Goal: Information Seeking & Learning: Learn about a topic

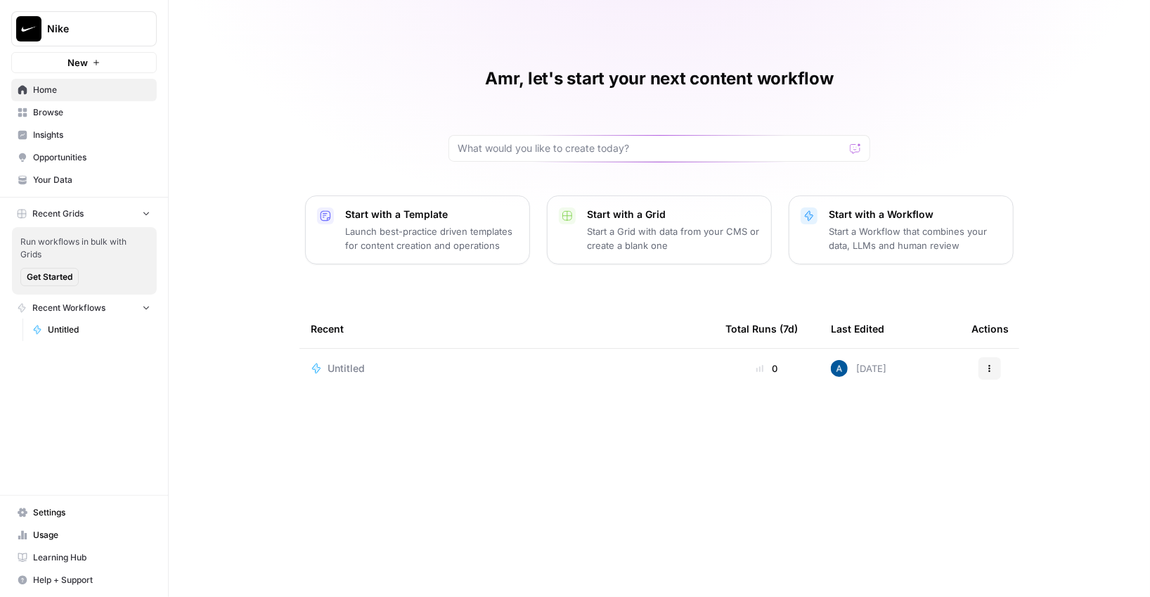
click at [77, 117] on span "Browse" at bounding box center [91, 112] width 117 height 13
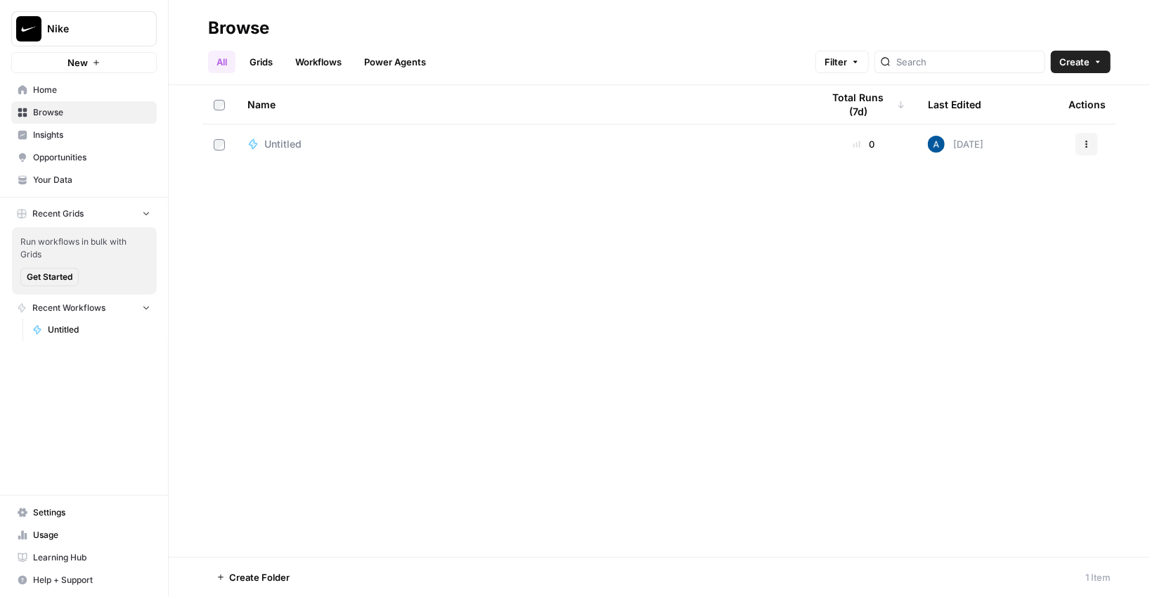
click at [84, 138] on span "Insights" at bounding box center [91, 135] width 117 height 13
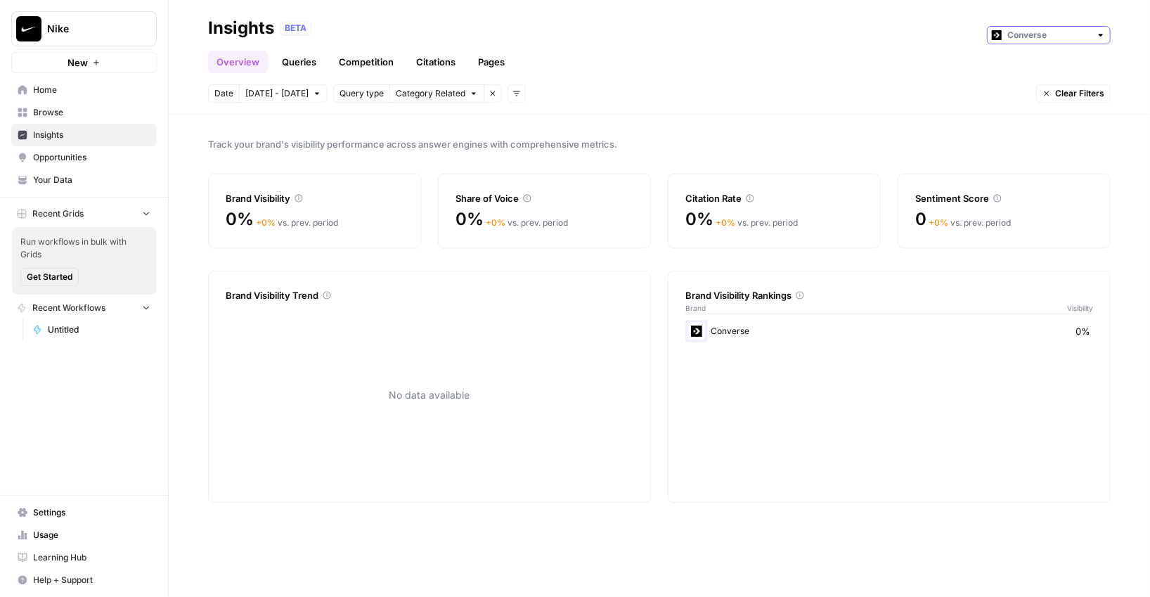
click at [1012, 38] on input "text" at bounding box center [1048, 35] width 83 height 14
click at [1019, 82] on span "Jordan" at bounding box center [1054, 86] width 79 height 14
type input "Jordan"
click at [295, 75] on header "Insights BETA Jordan Overview Queries Competition Citations Pages Date [DATE] -…" at bounding box center [659, 57] width 981 height 115
click at [298, 67] on link "Queries" at bounding box center [298, 62] width 51 height 22
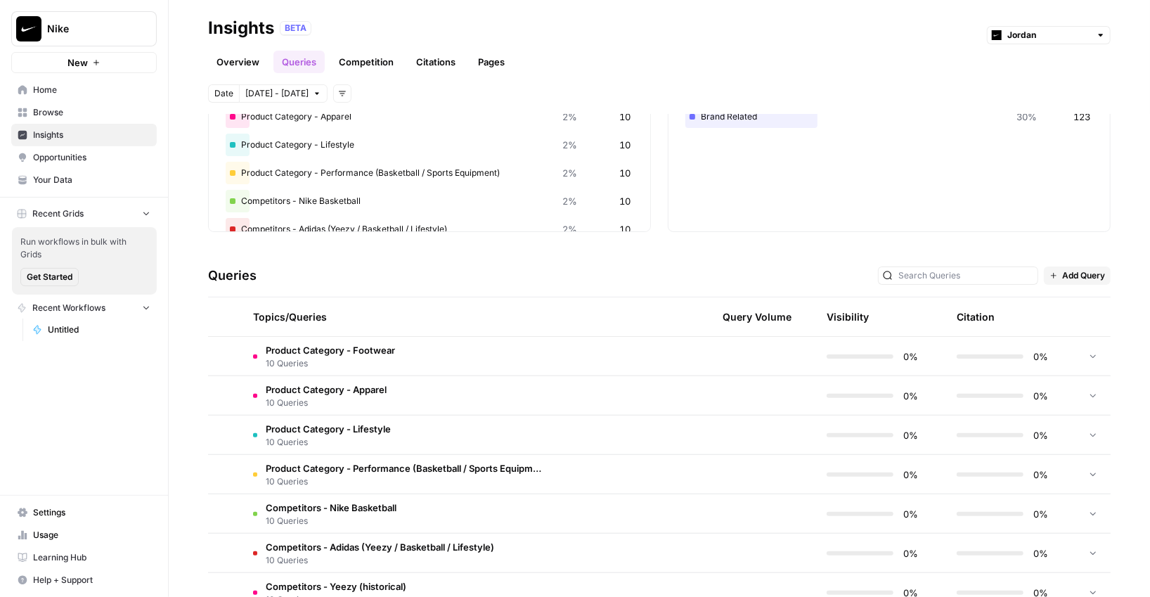
scroll to position [162, 0]
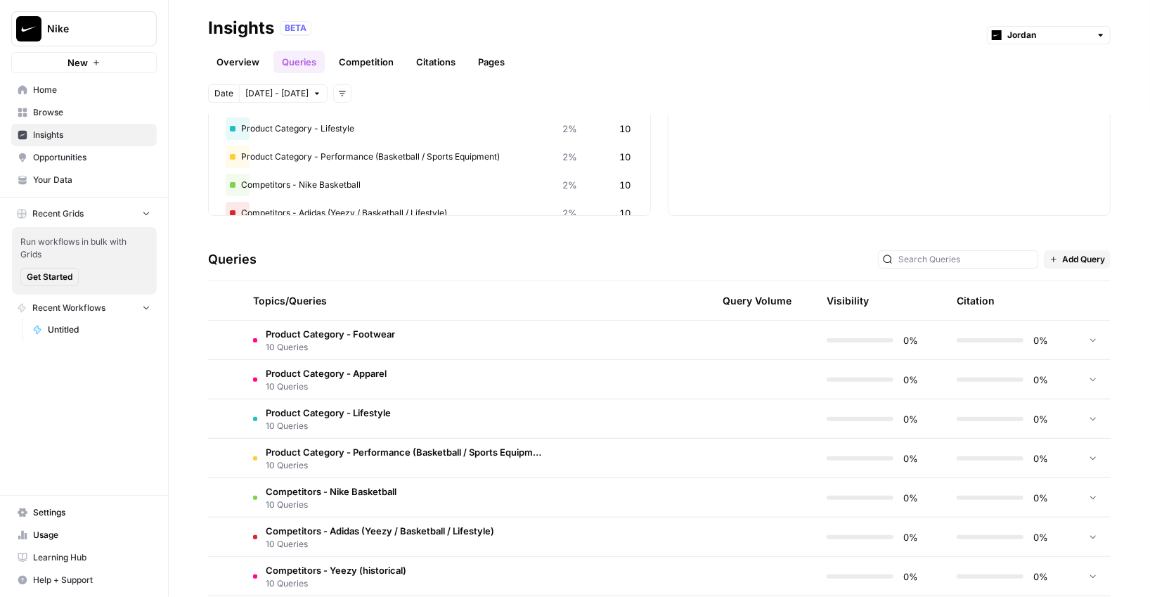
click at [432, 349] on td "Product Category - Footwear 10 Queries" at bounding box center [399, 340] width 314 height 39
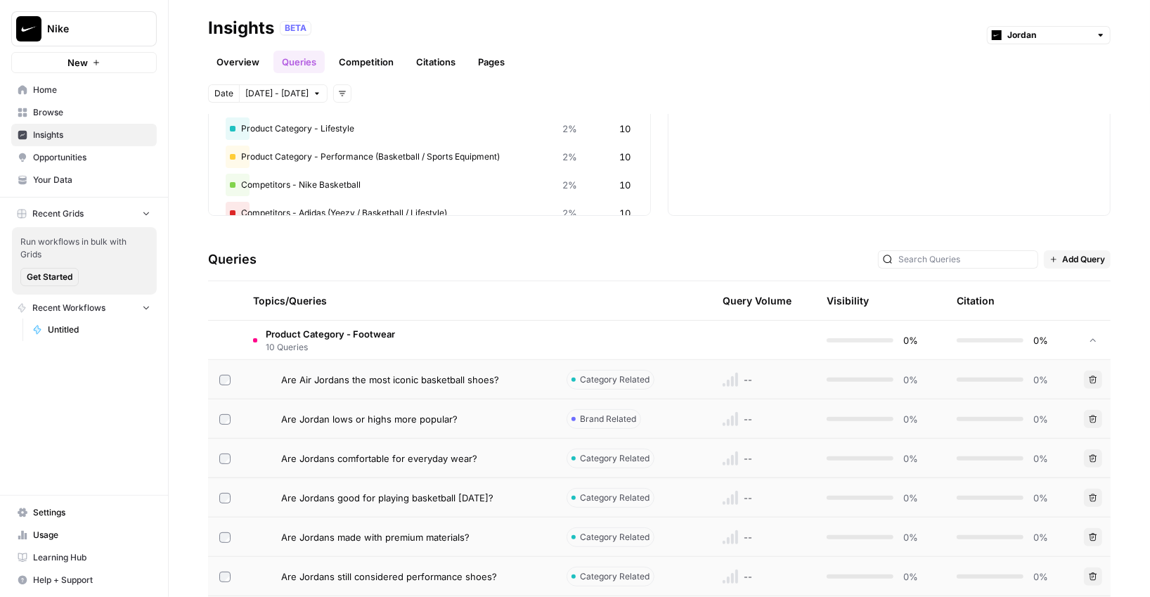
click at [446, 340] on td "Product Category - Footwear 10 Queries" at bounding box center [399, 340] width 314 height 39
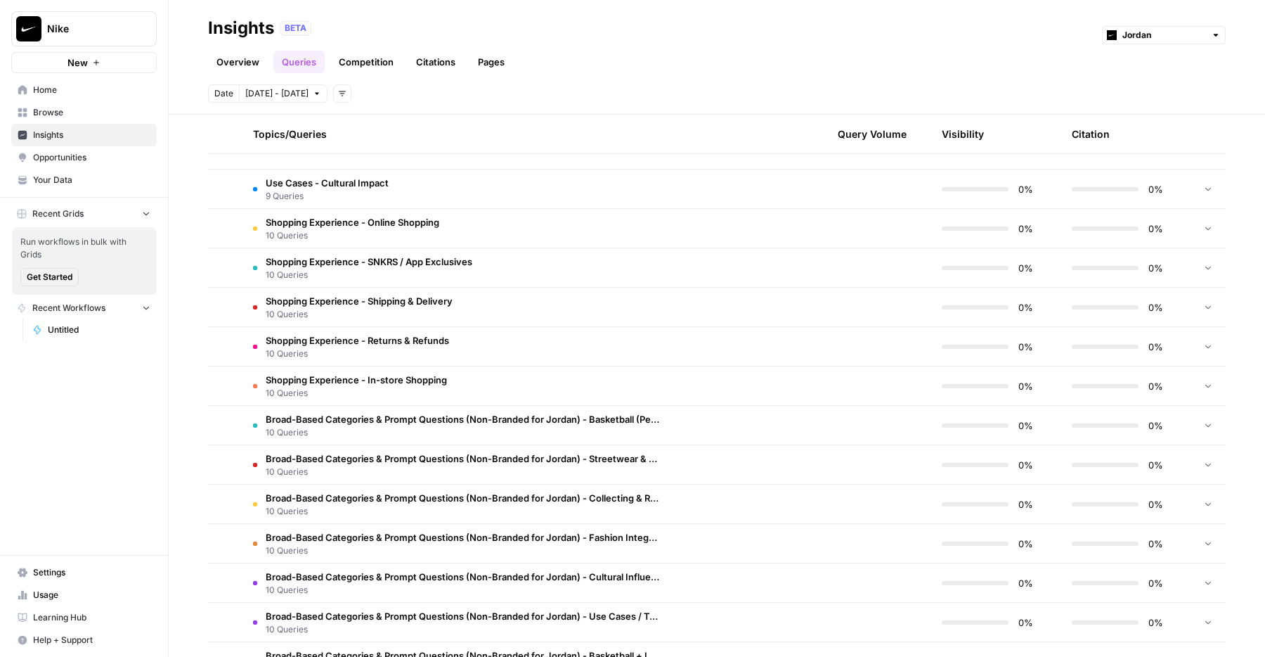
scroll to position [1580, 0]
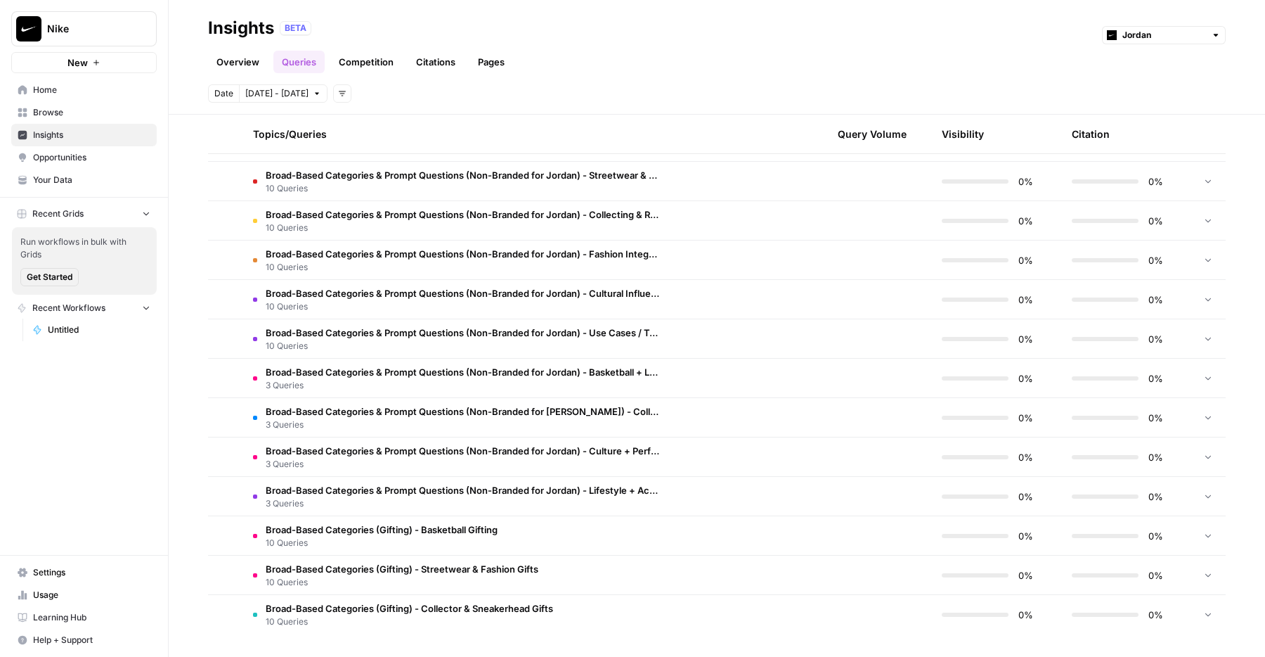
click at [576, 422] on span "3 Queries" at bounding box center [463, 424] width 394 height 13
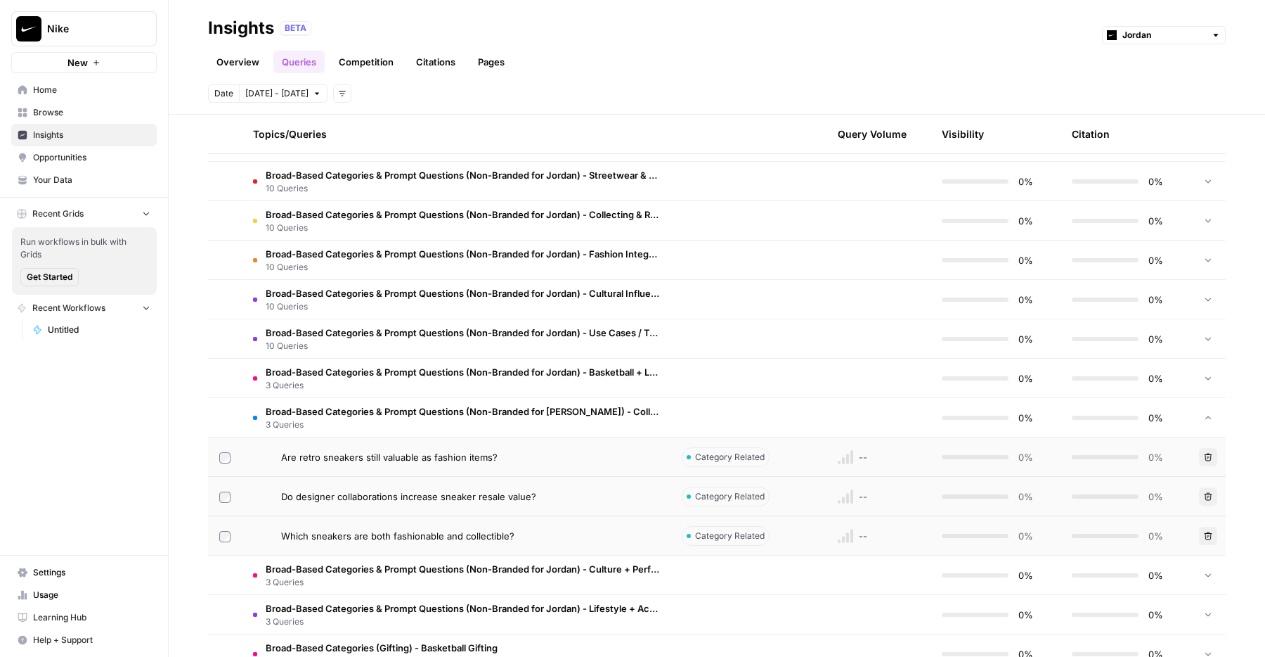
click at [573, 422] on span "3 Queries" at bounding box center [463, 424] width 394 height 13
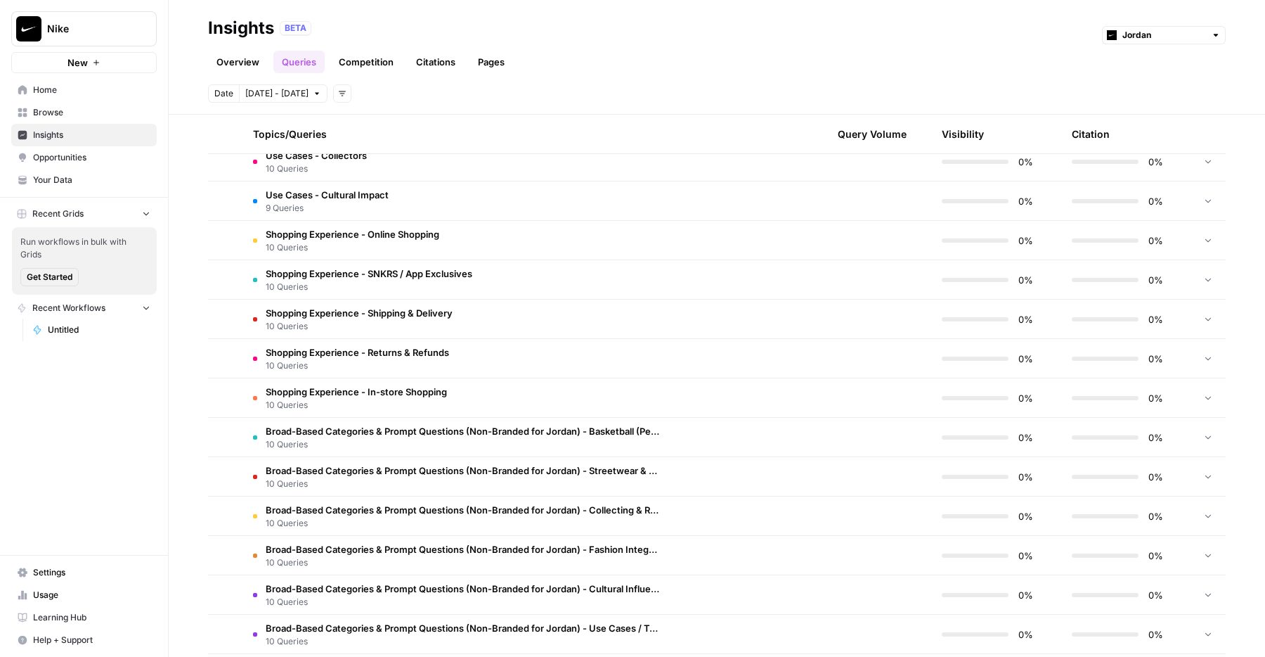
scroll to position [1485, 0]
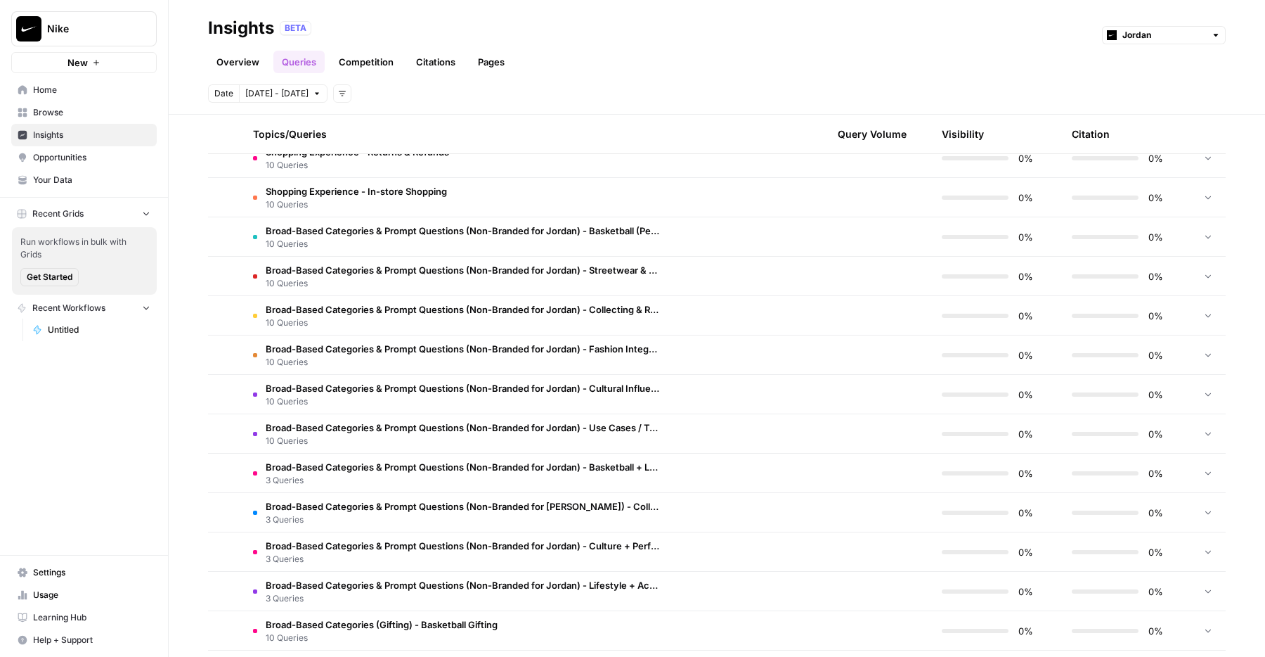
click at [562, 422] on span "Broad-Based Categories & Prompt Questions (Non-Branded for Jordan) - Use Cases …" at bounding box center [463, 427] width 394 height 14
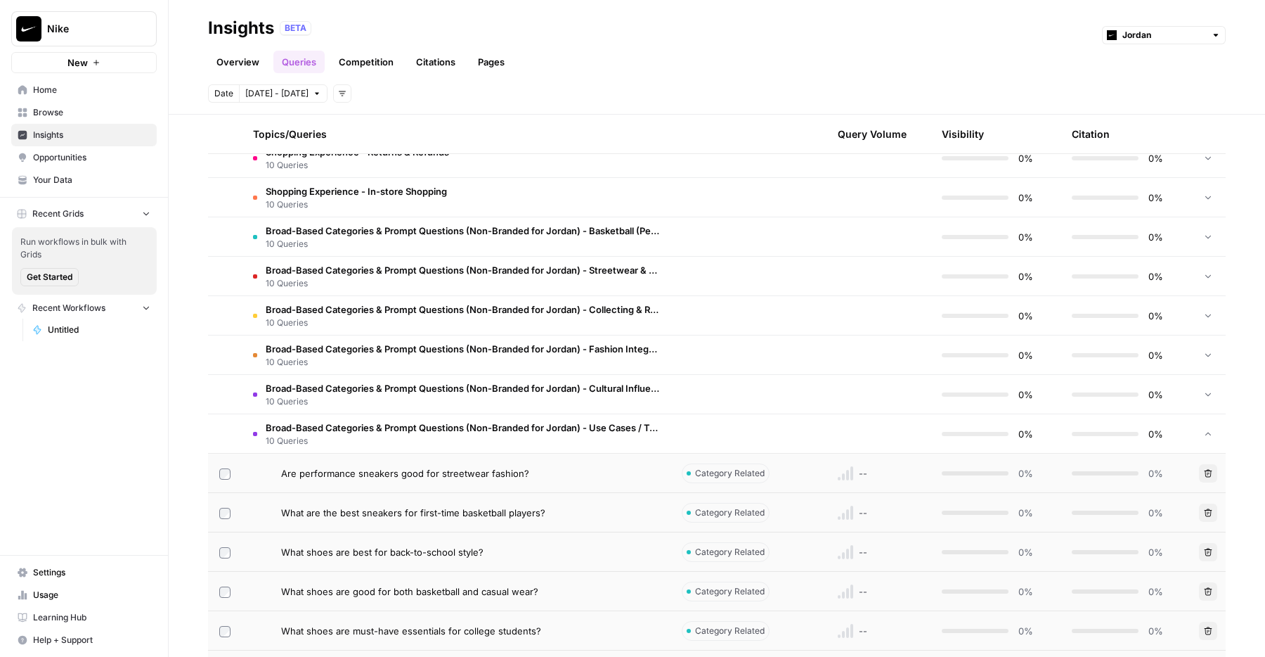
click at [570, 425] on span "Broad-Based Categories & Prompt Questions (Non-Branded for Jordan) - Use Cases …" at bounding box center [463, 427] width 394 height 14
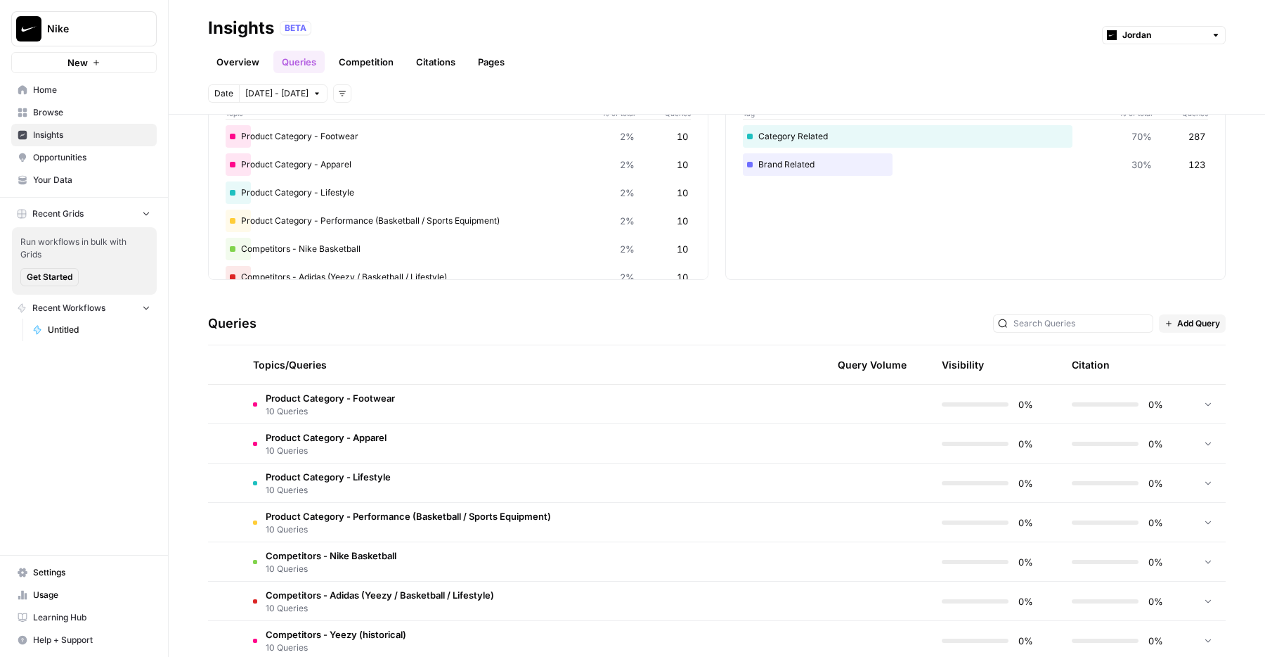
scroll to position [0, 0]
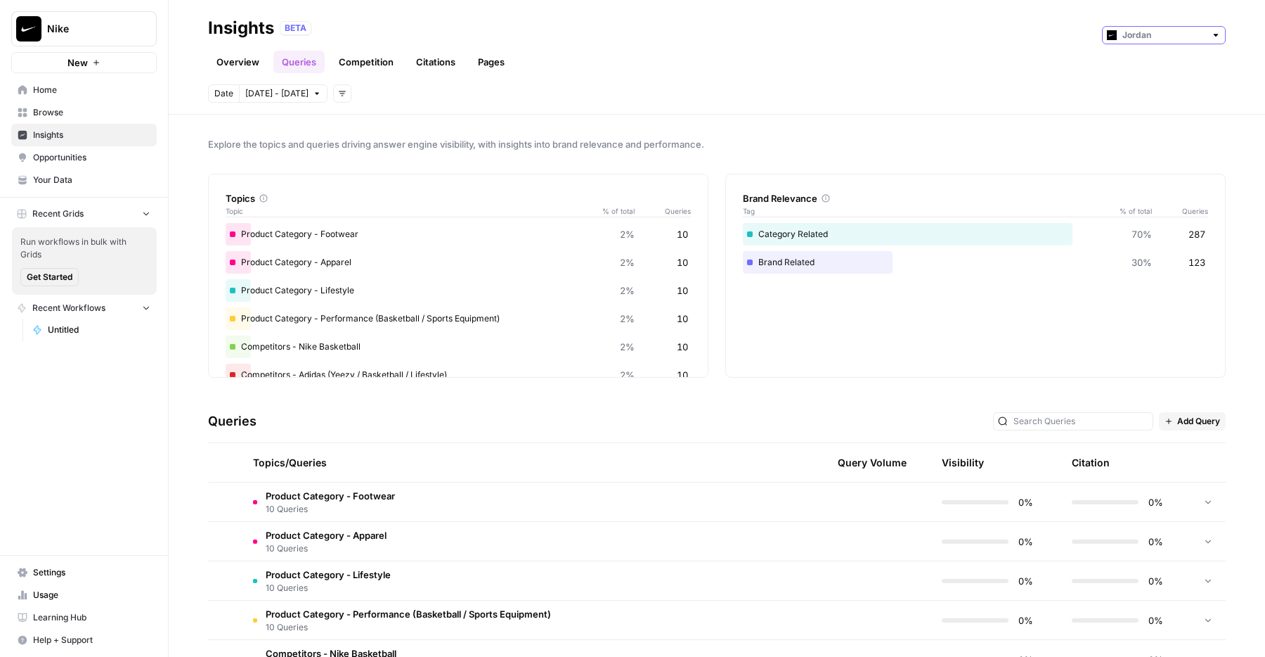
click at [1145, 34] on input "text" at bounding box center [1164, 35] width 83 height 14
click at [1146, 70] on span "Converse" at bounding box center [1169, 66] width 79 height 14
type input "Converse"
click at [227, 60] on link "Overview" at bounding box center [238, 62] width 60 height 22
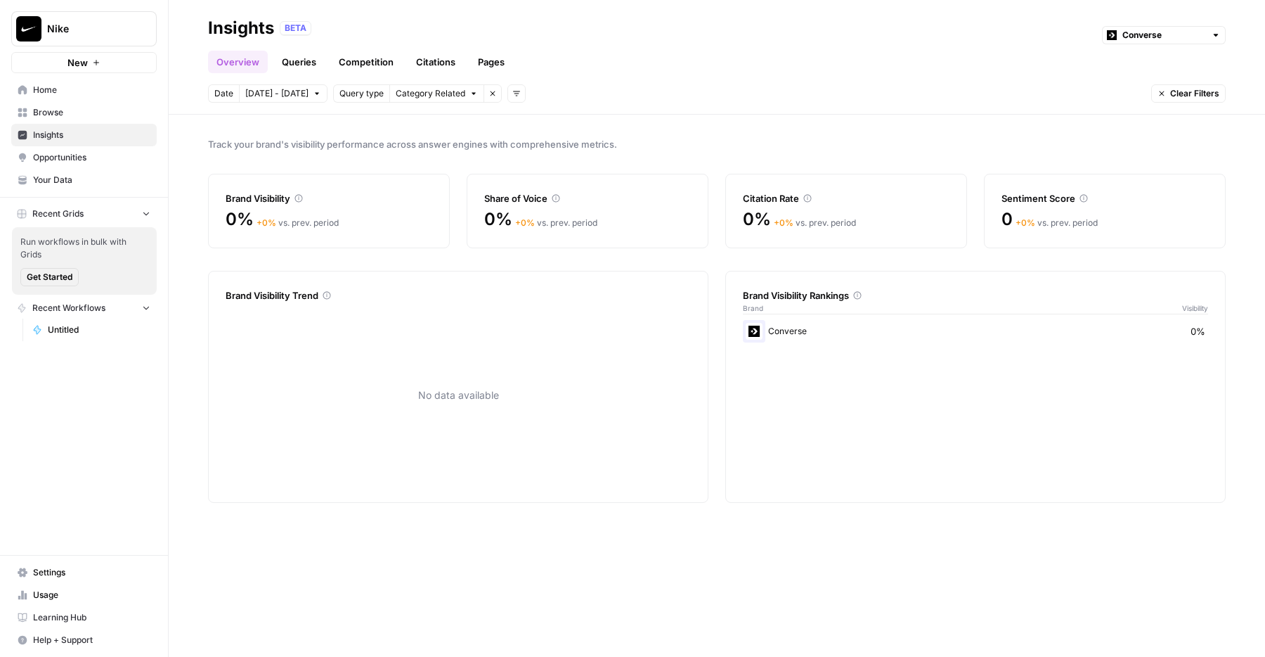
click at [299, 59] on link "Queries" at bounding box center [298, 62] width 51 height 22
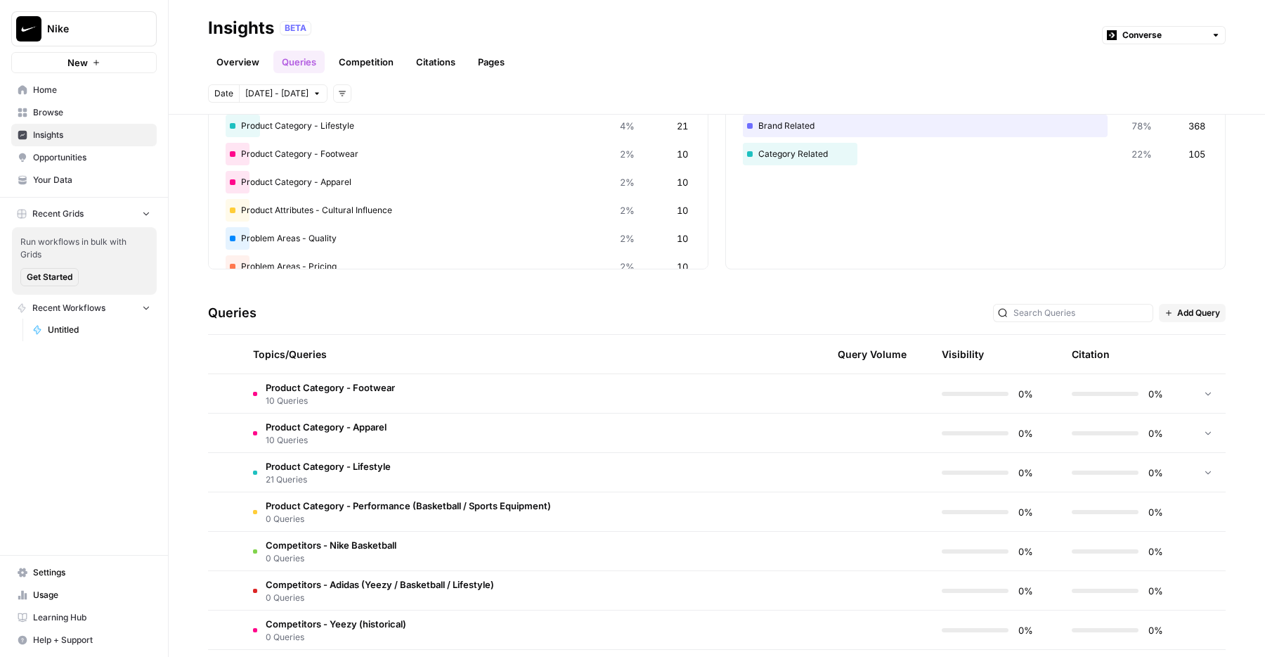
scroll to position [147, 0]
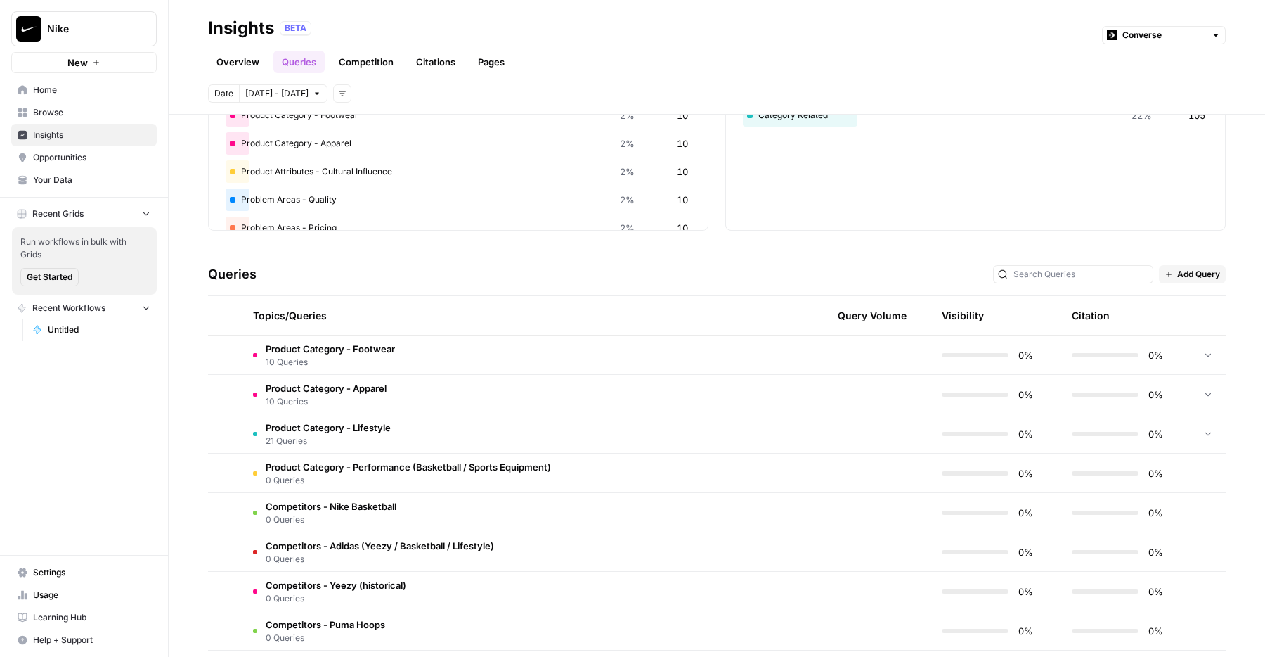
click at [314, 337] on td "Product Category - Footwear 10 Queries" at bounding box center [456, 354] width 429 height 39
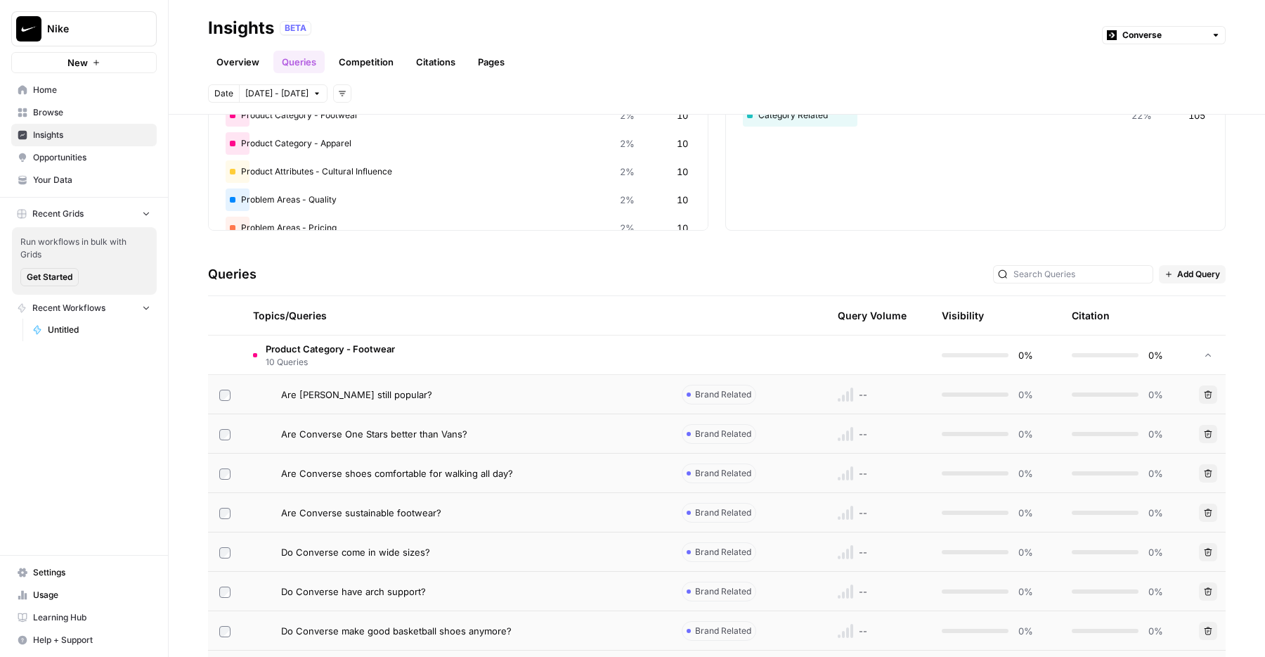
click at [334, 356] on span "10 Queries" at bounding box center [330, 362] width 129 height 13
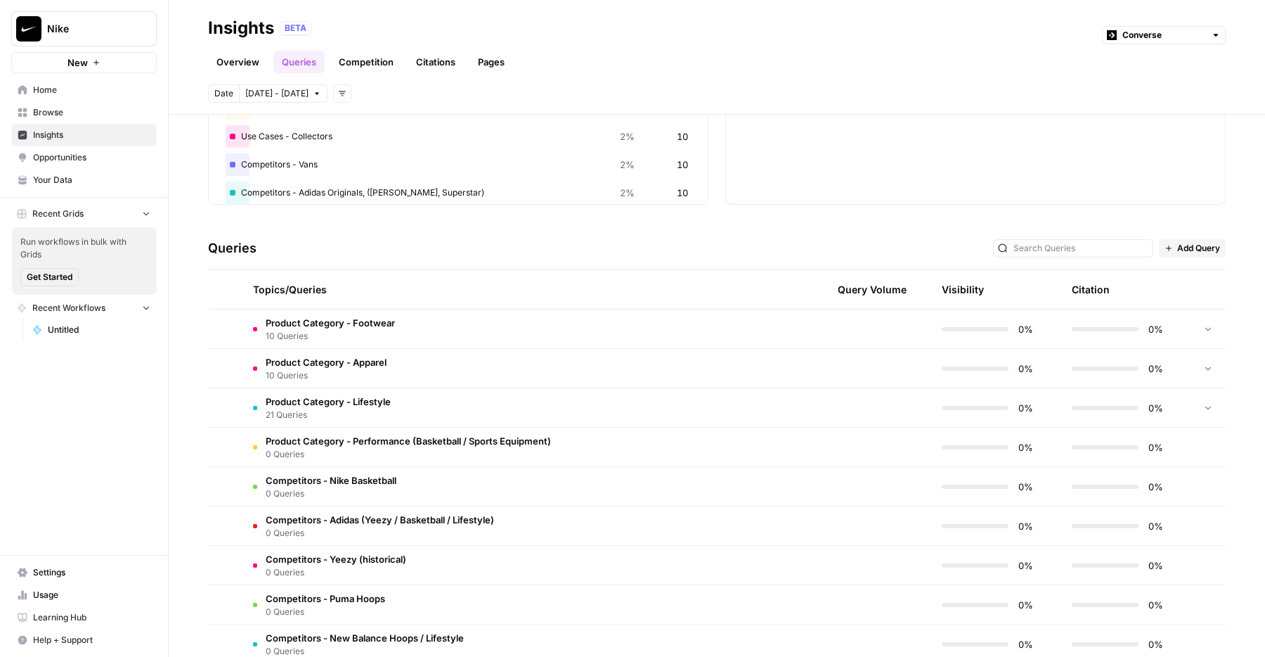
scroll to position [181, 0]
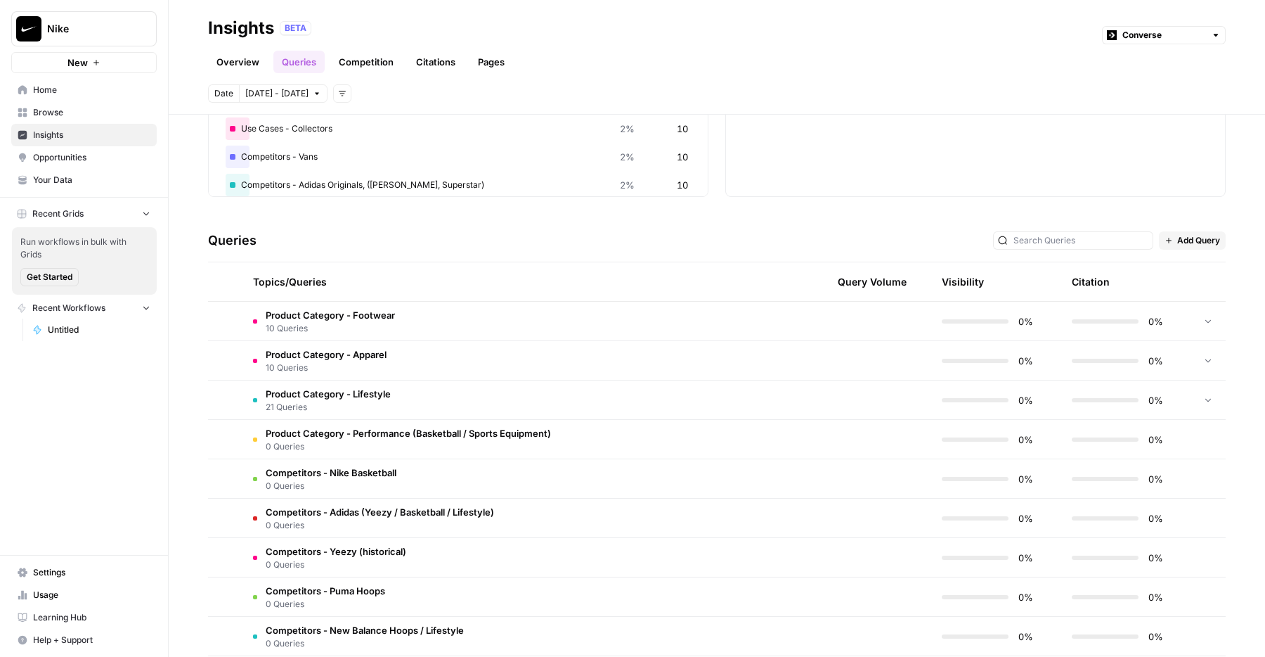
click at [382, 408] on span "21 Queries" at bounding box center [328, 407] width 125 height 13
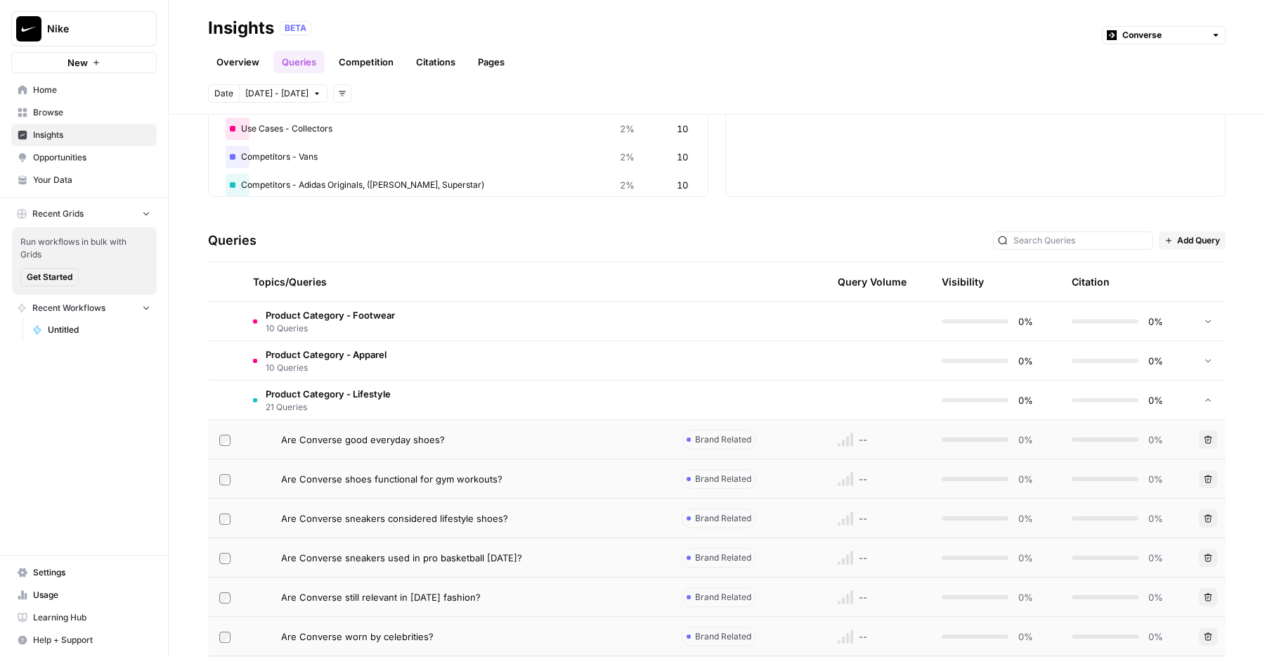
click at [369, 408] on span "21 Queries" at bounding box center [328, 407] width 125 height 13
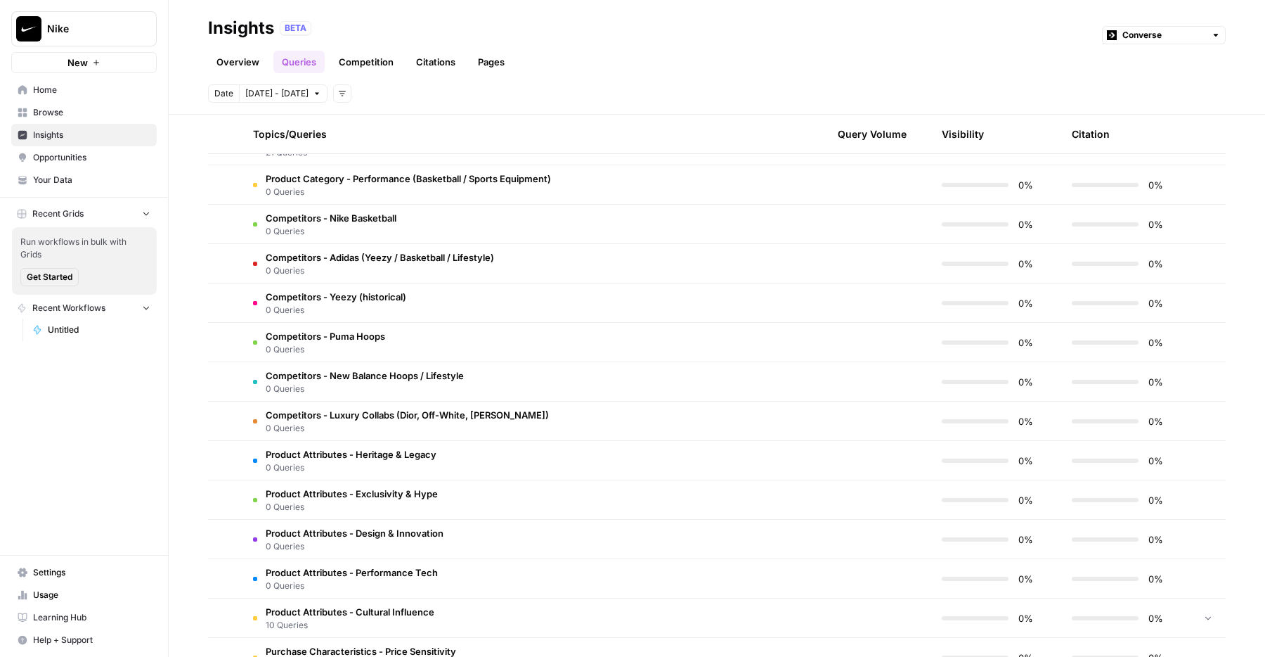
scroll to position [669, 0]
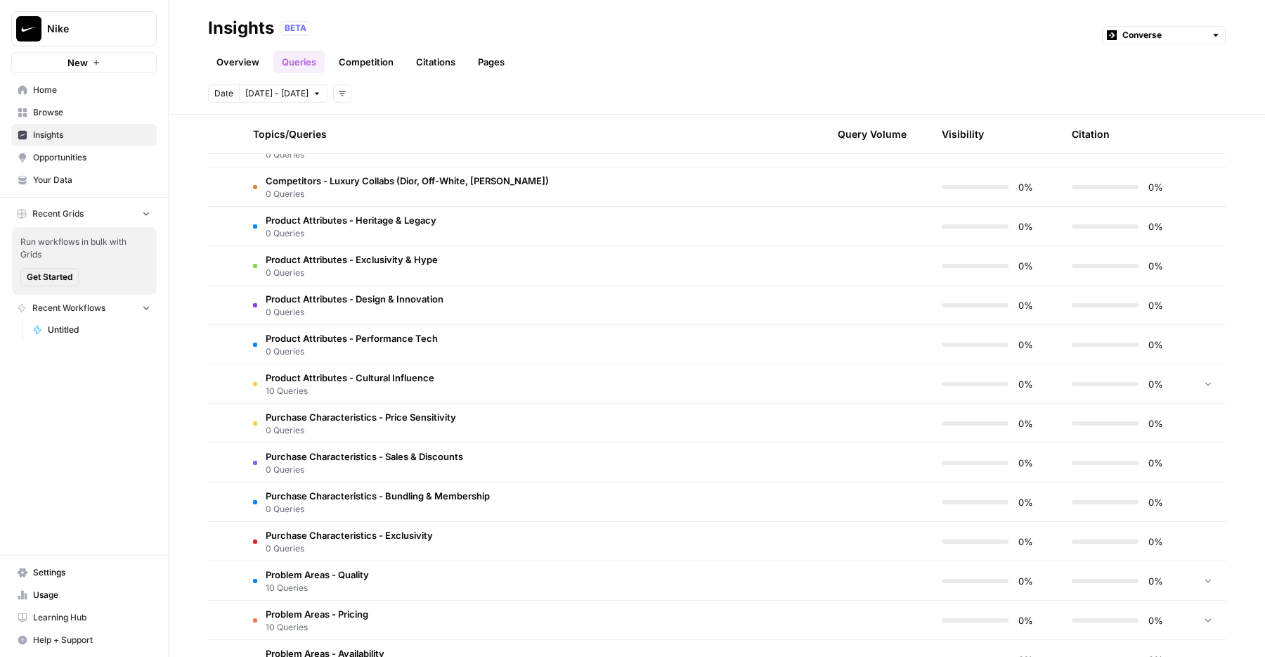
click at [370, 382] on span "Product Attributes - Cultural Influence" at bounding box center [350, 377] width 169 height 14
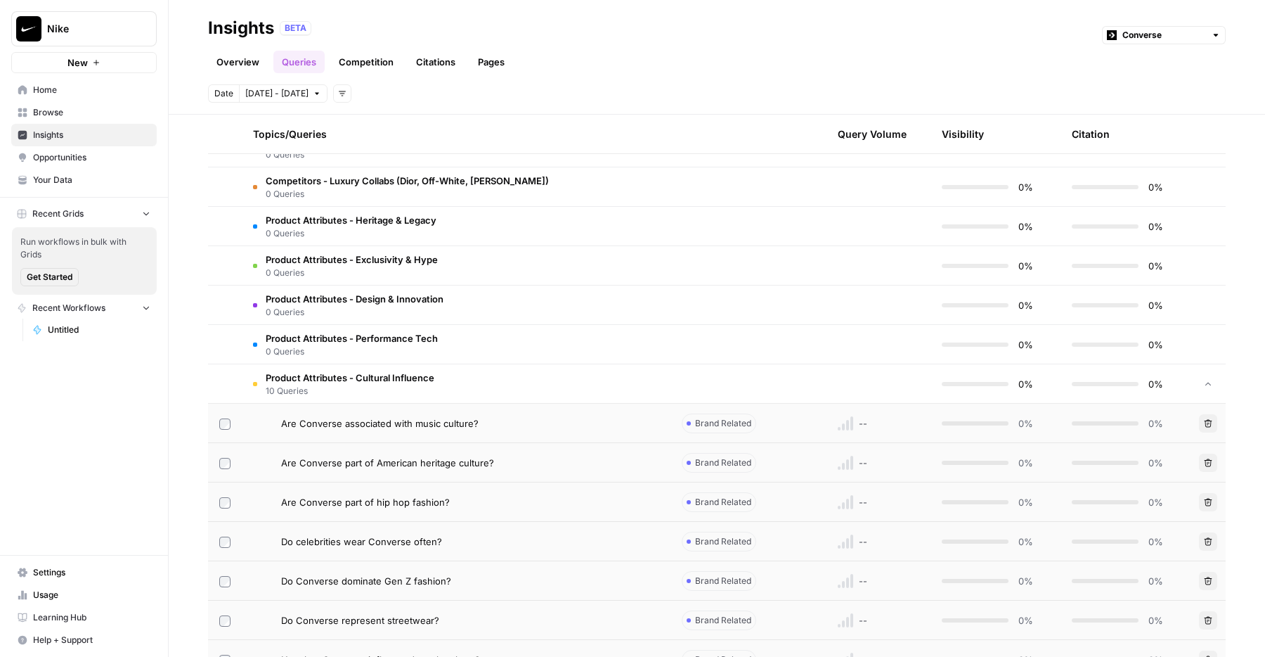
click at [385, 385] on span "10 Queries" at bounding box center [350, 391] width 169 height 13
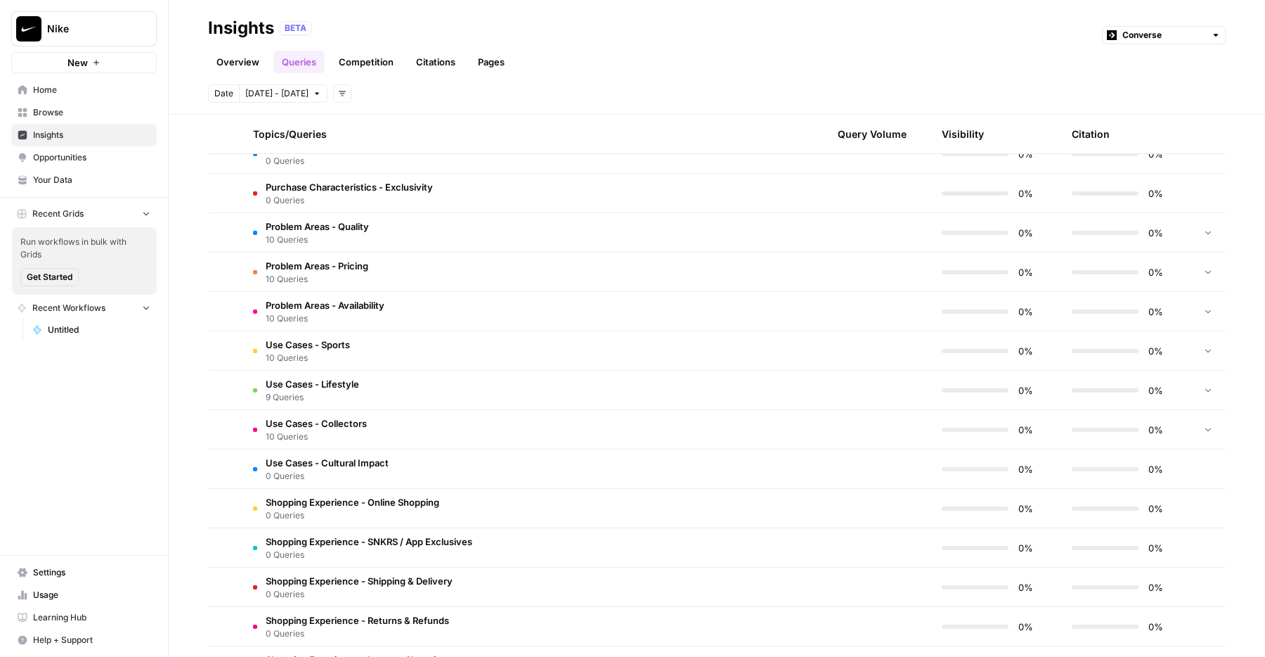
scroll to position [1041, 0]
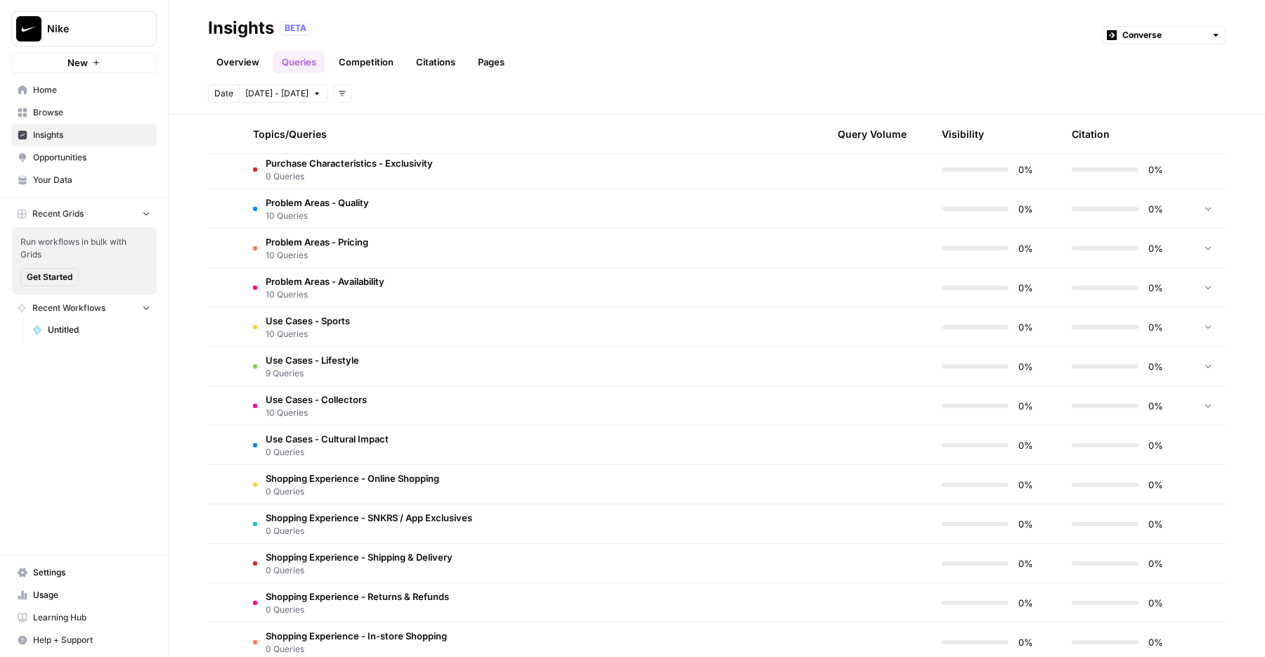
click at [349, 394] on span "Use Cases - Collectors" at bounding box center [316, 399] width 101 height 14
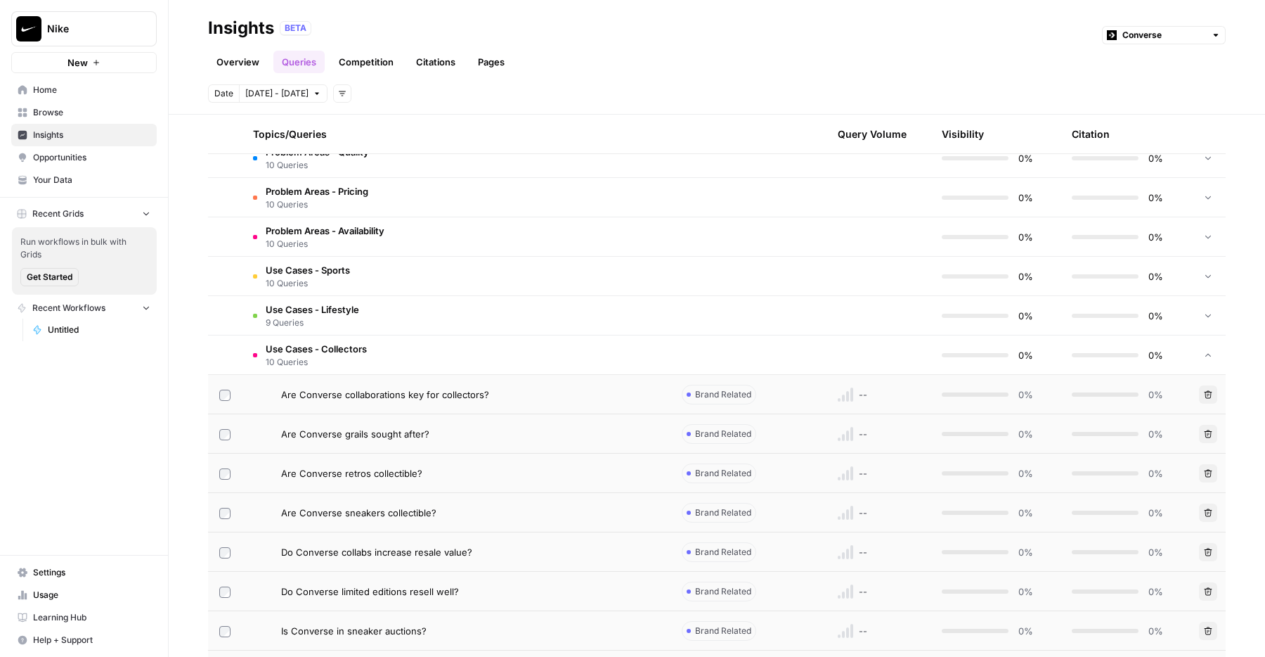
scroll to position [1125, 0]
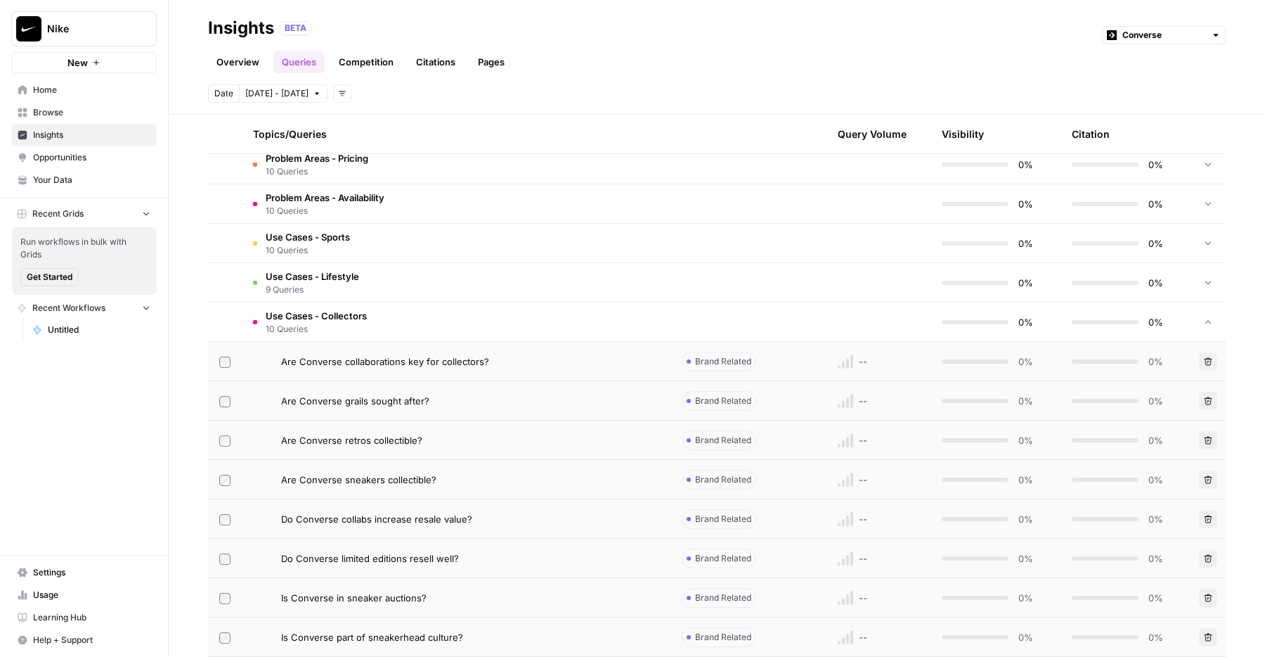
click at [363, 327] on span "10 Queries" at bounding box center [316, 329] width 101 height 13
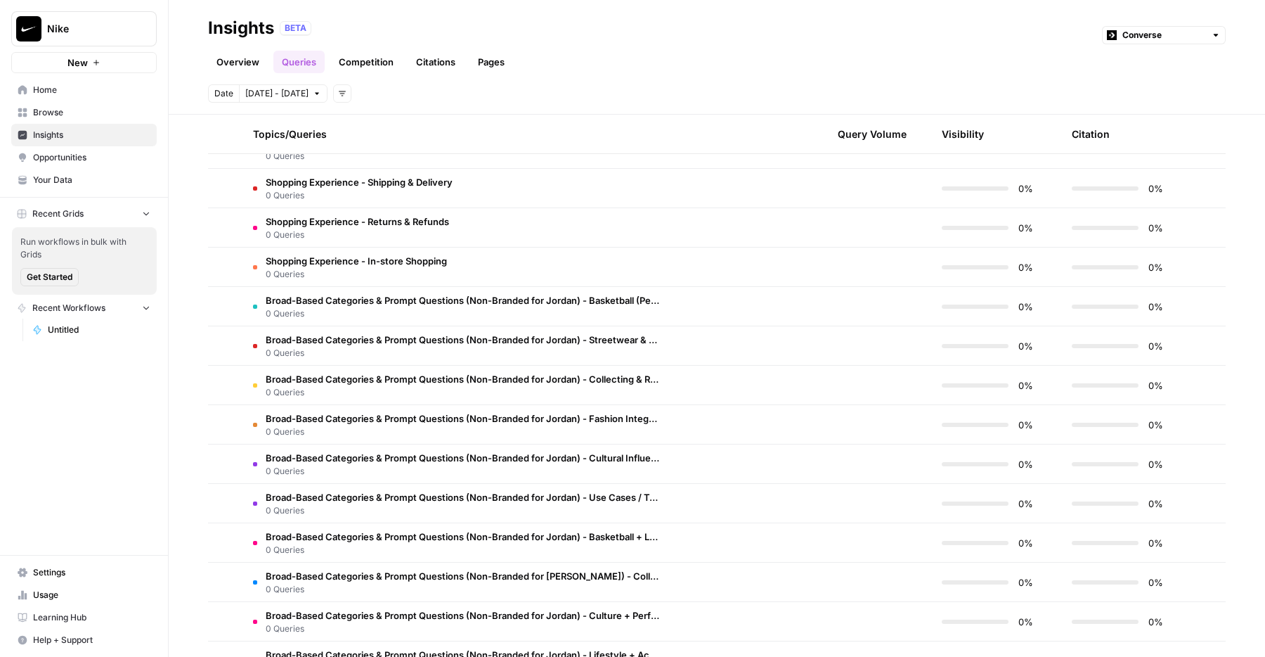
scroll to position [1512, 0]
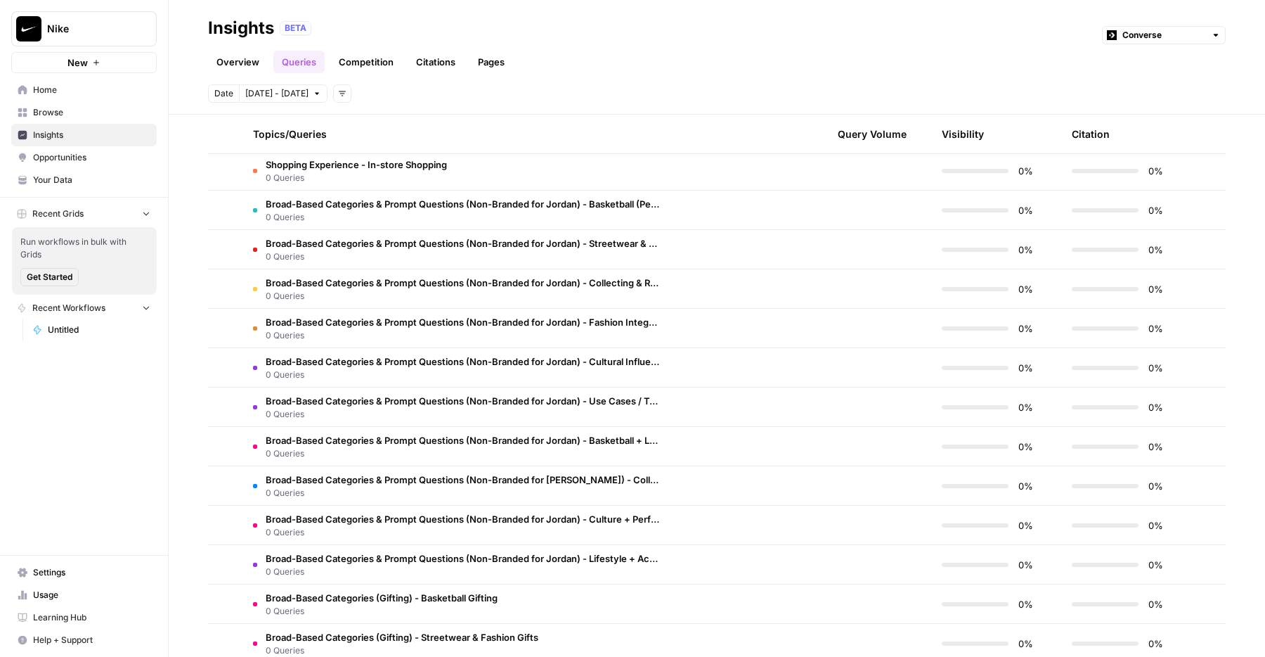
click at [362, 397] on span "Broad-Based Categories & Prompt Questions (Non-Branded for Jordan) - Use Cases …" at bounding box center [463, 401] width 394 height 14
click at [373, 411] on span "0 Queries" at bounding box center [463, 414] width 394 height 13
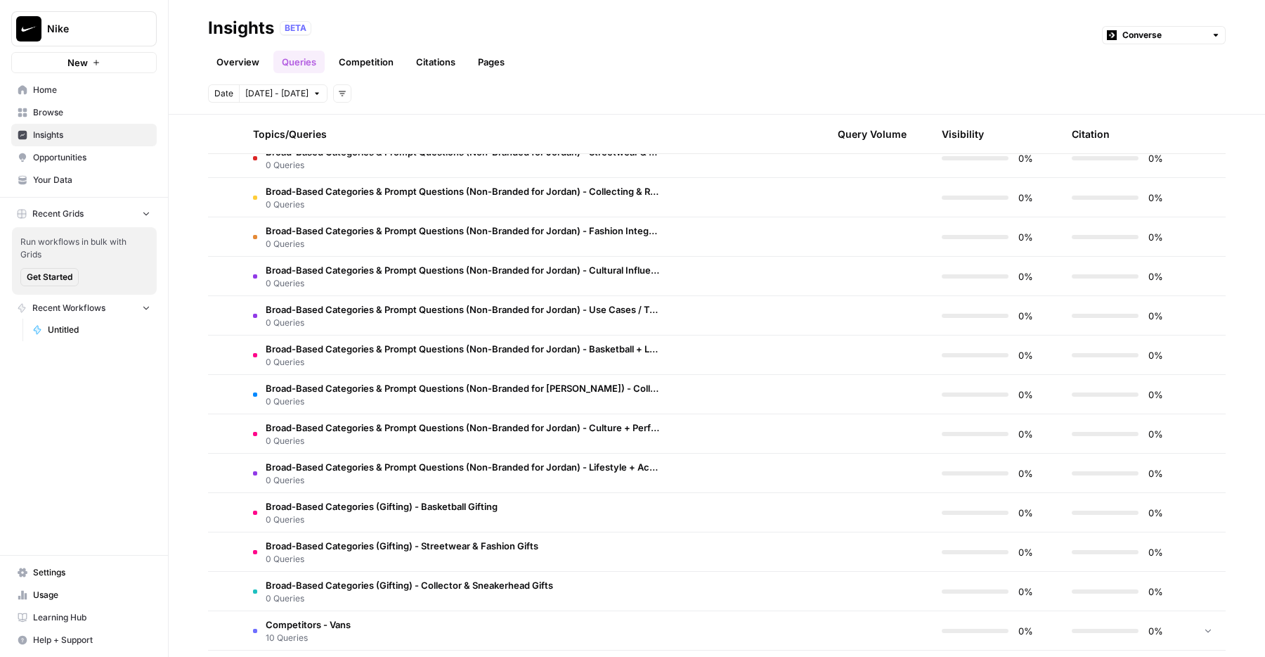
scroll to position [1738, 0]
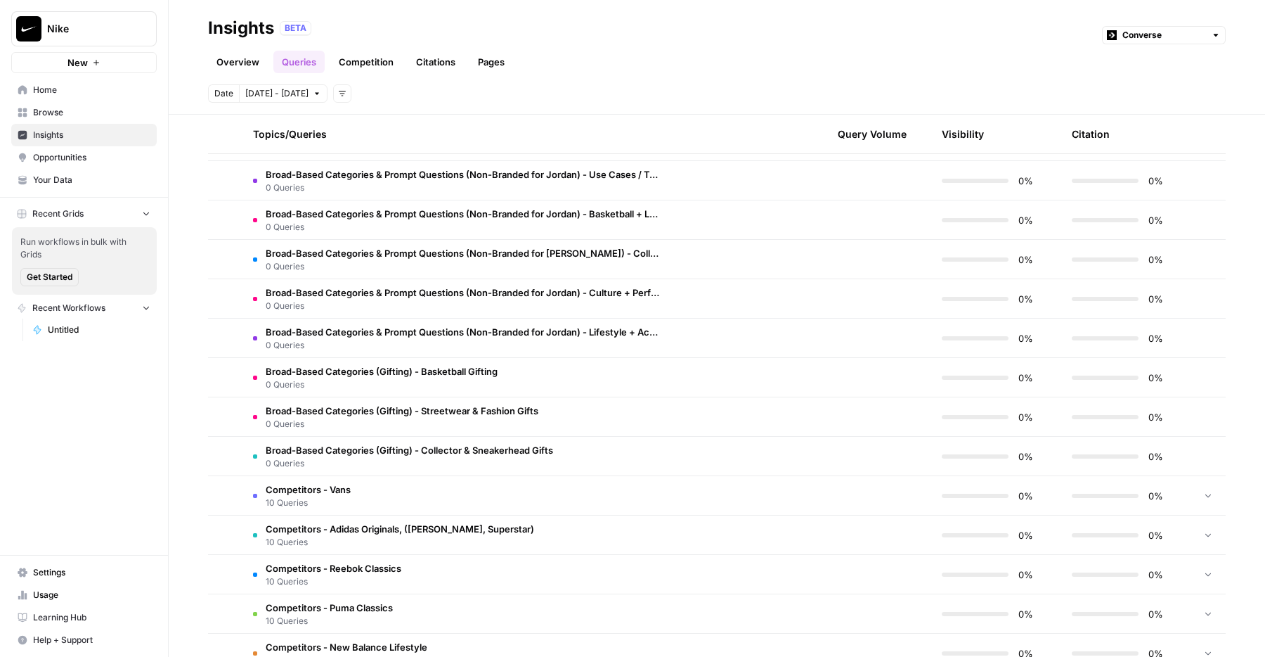
click at [375, 378] on span "0 Queries" at bounding box center [382, 384] width 232 height 13
click at [396, 393] on td "Broad-Based Categories (Gifting) - Basketball Gifting 0 Queries" at bounding box center [456, 377] width 429 height 39
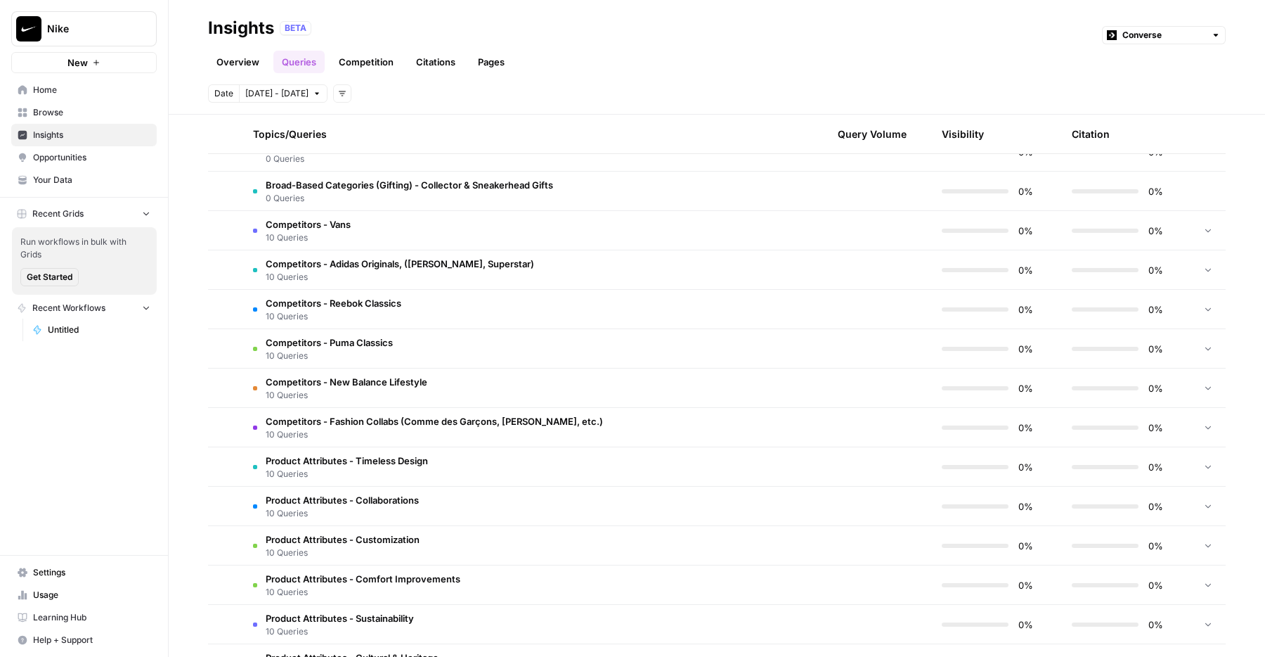
scroll to position [1859, 0]
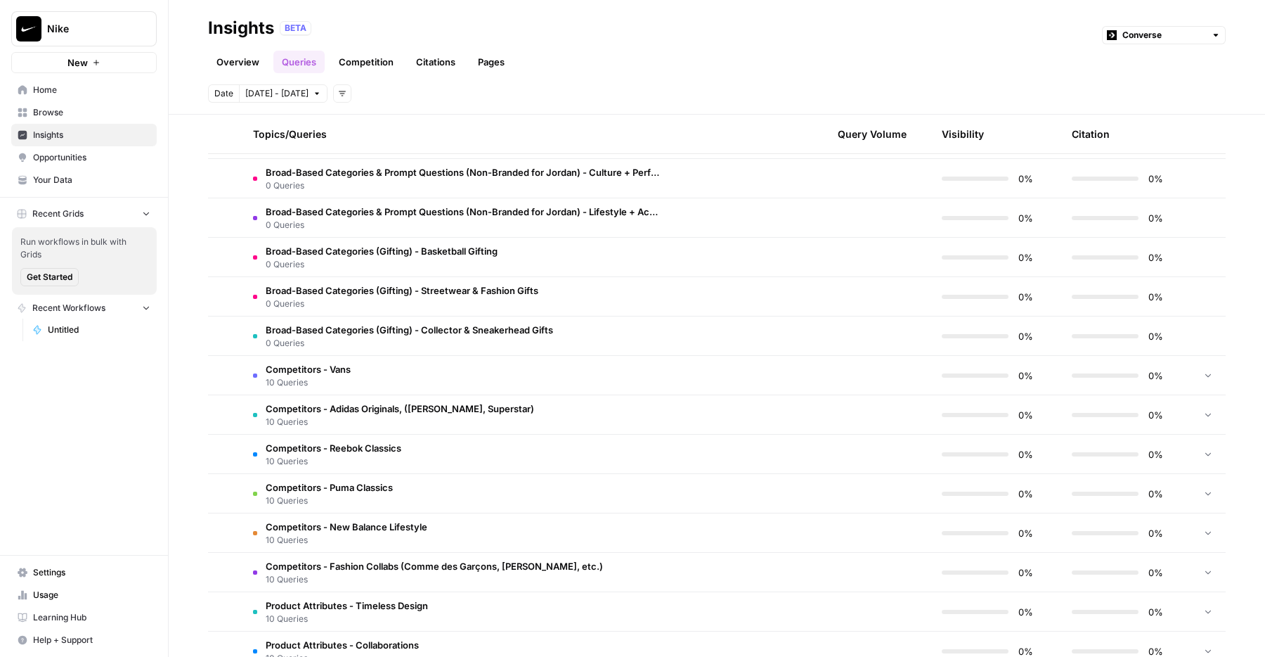
click at [390, 357] on td "Competitors - Vans 10 Queries" at bounding box center [456, 375] width 429 height 39
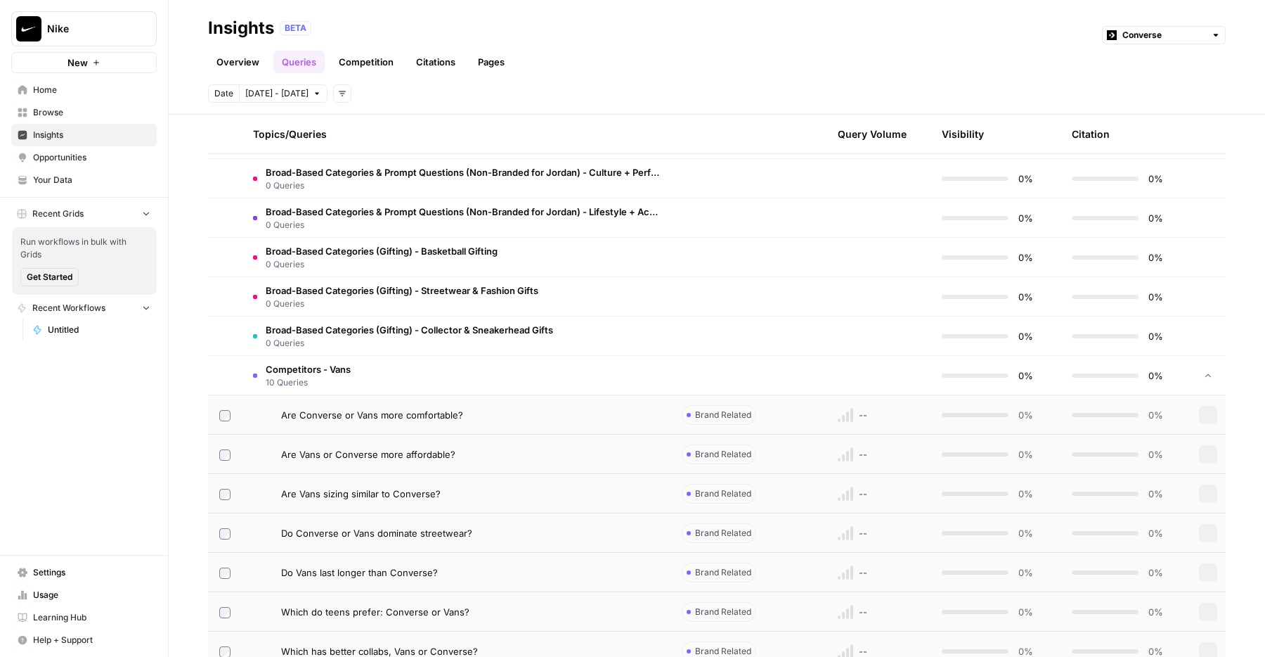
click at [403, 345] on span "0 Queries" at bounding box center [410, 343] width 288 height 13
click at [410, 361] on td "Competitors - Vans 10 Queries" at bounding box center [456, 375] width 429 height 39
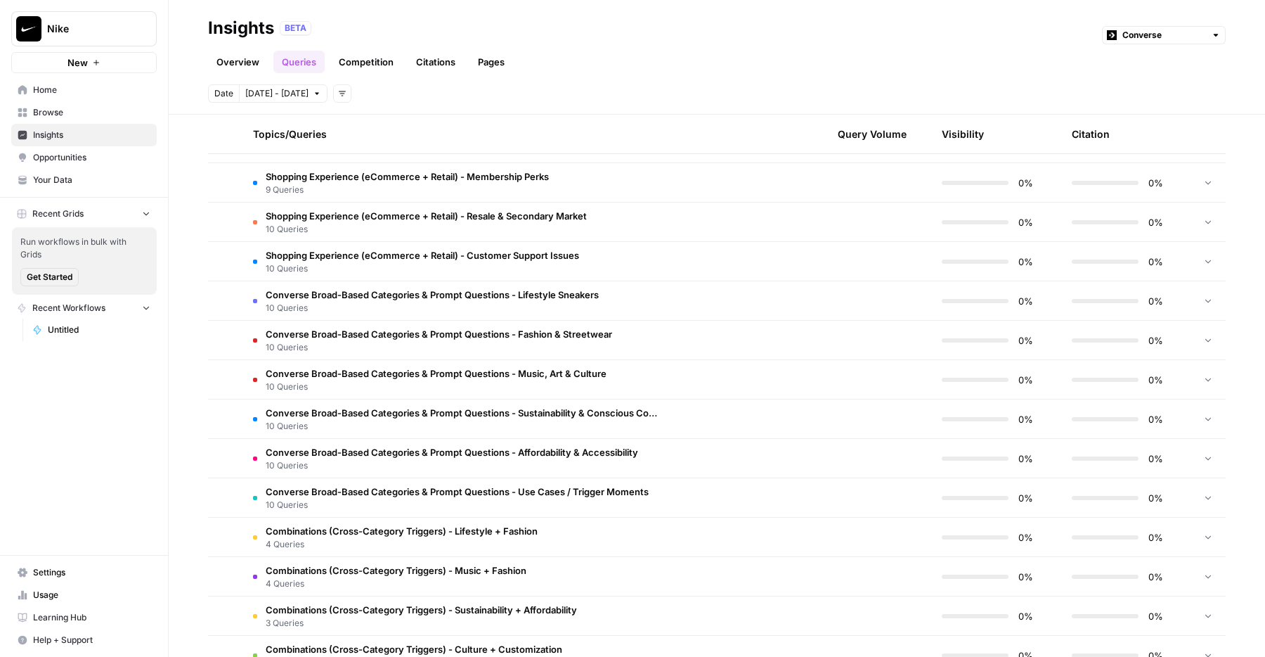
scroll to position [3115, 0]
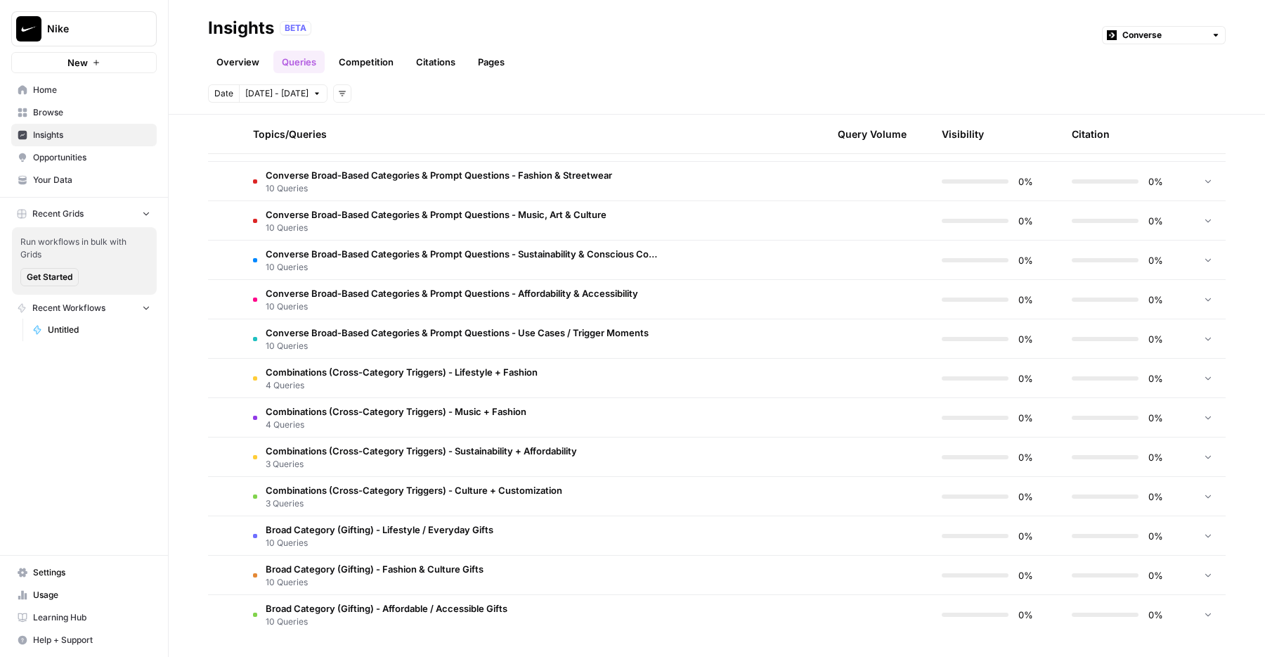
click at [393, 429] on span "4 Queries" at bounding box center [396, 424] width 261 height 13
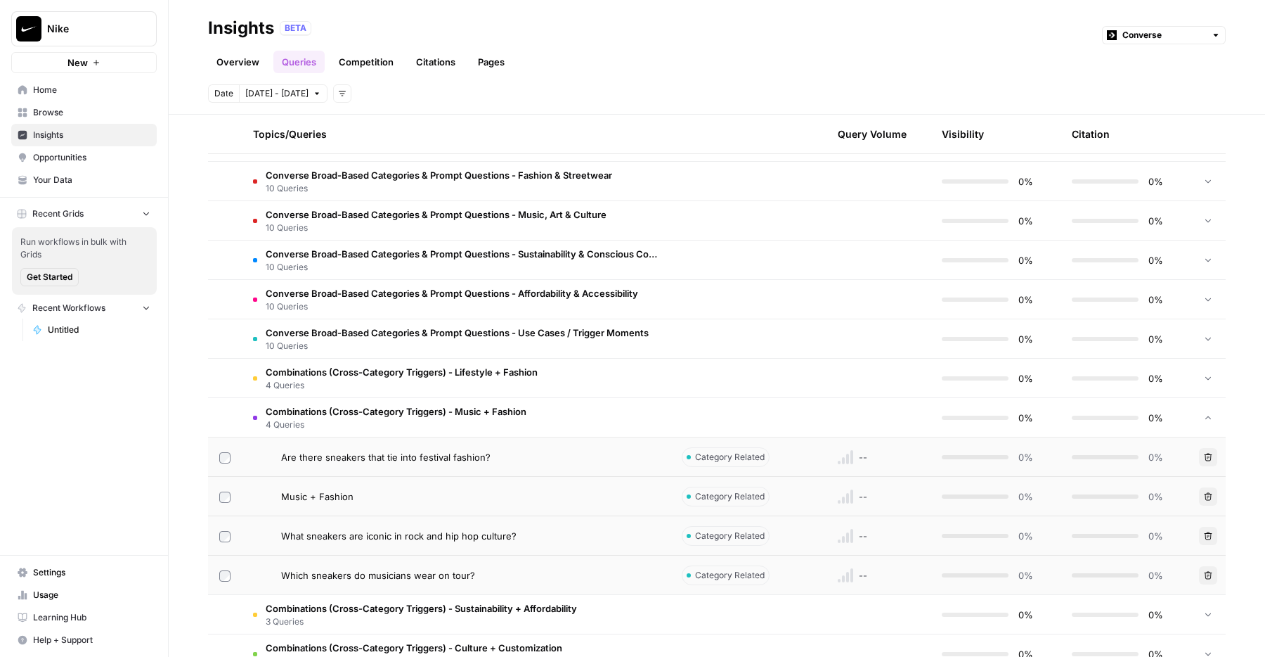
click at [418, 424] on span "4 Queries" at bounding box center [396, 424] width 261 height 13
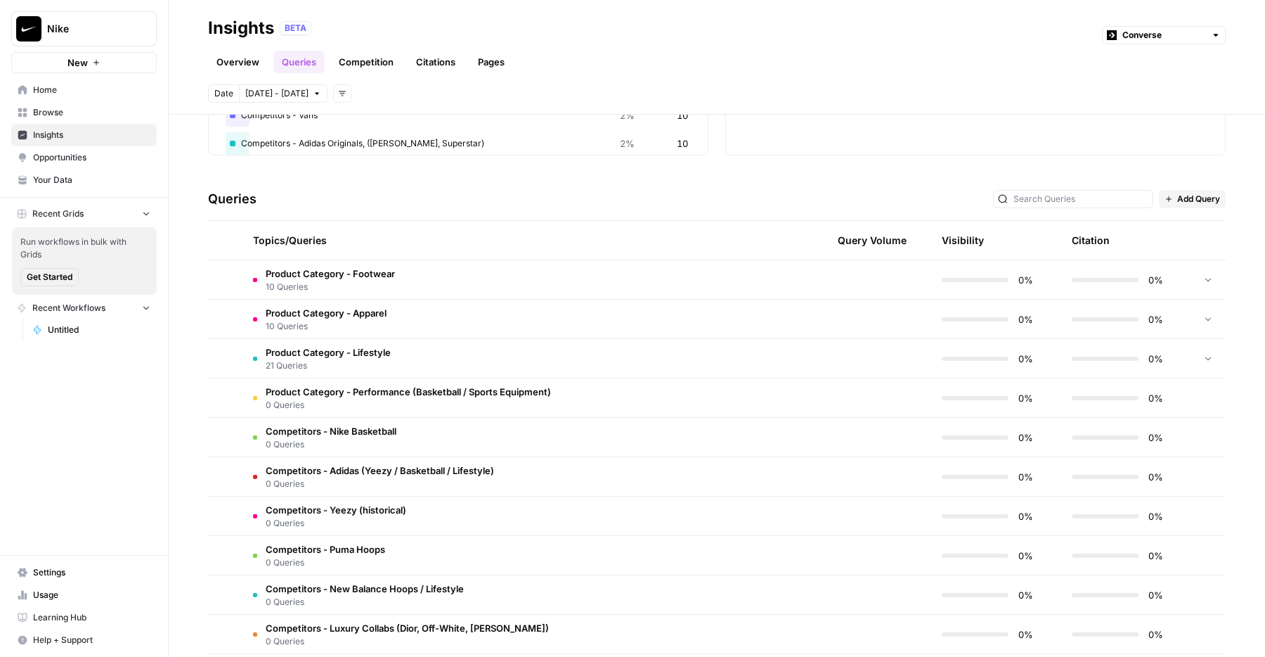
scroll to position [0, 0]
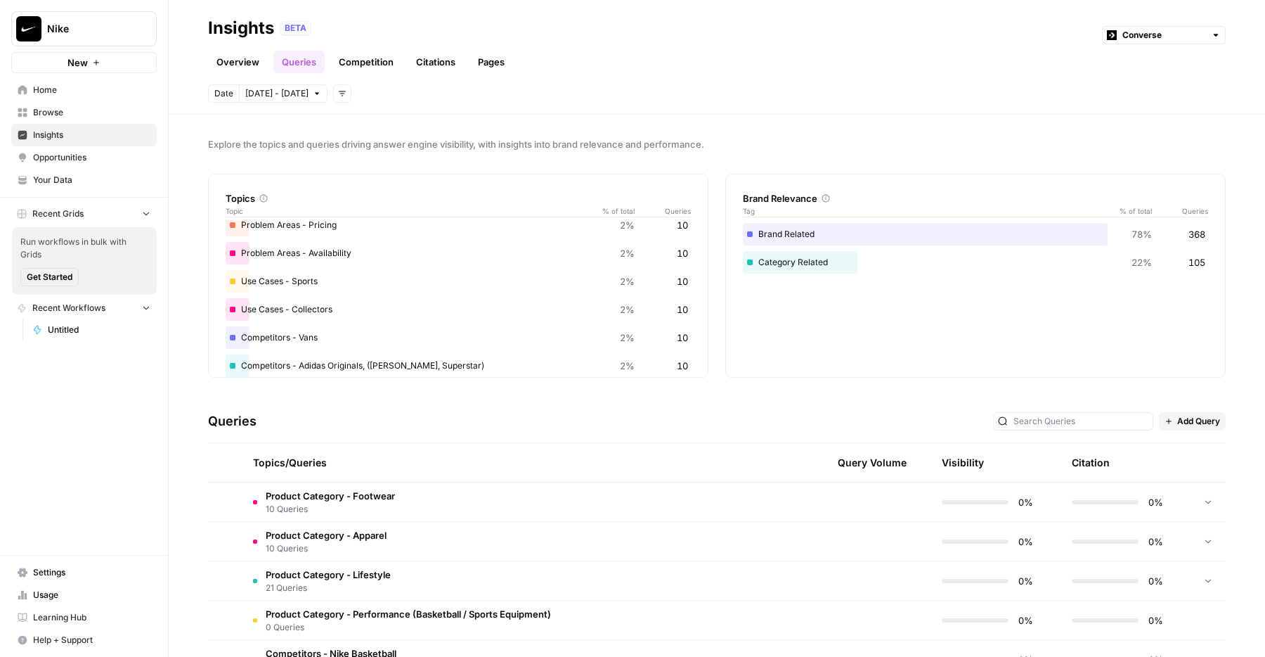
click at [547, 113] on header "Insights BETA Converse Overview Queries Competition Citations Pages Date [DATE]…" at bounding box center [717, 57] width 1097 height 115
click at [367, 65] on link "Competition" at bounding box center [366, 62] width 72 height 22
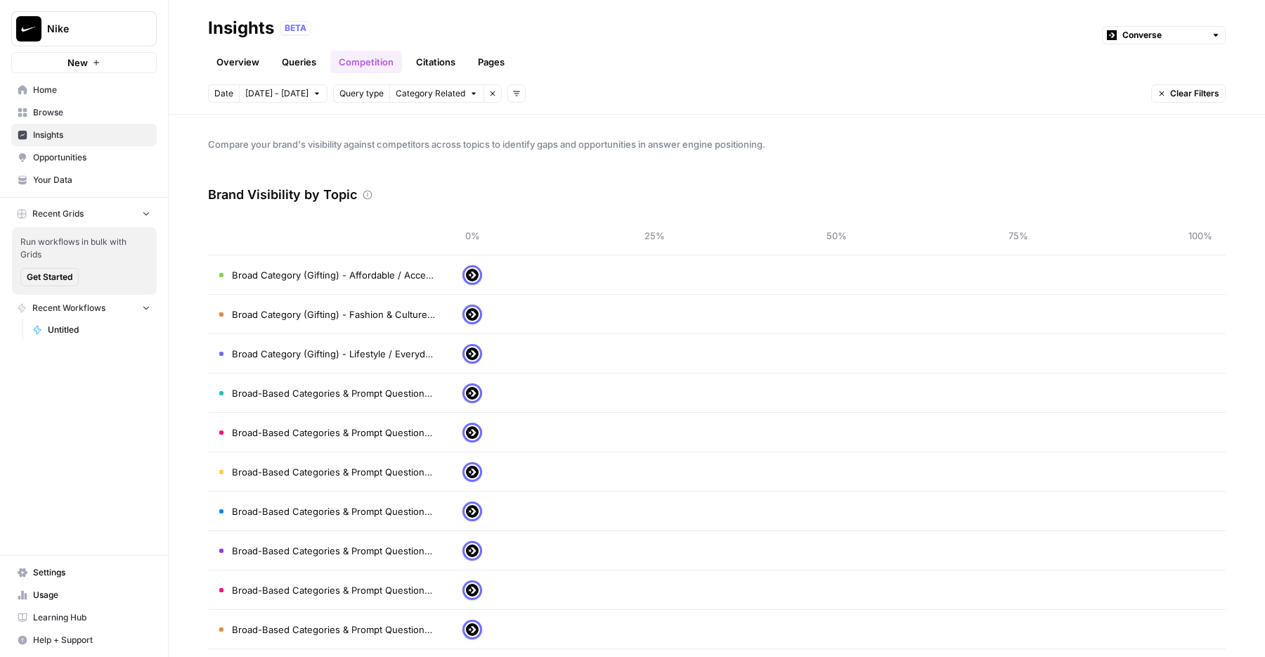
click at [298, 65] on link "Queries" at bounding box center [298, 62] width 51 height 22
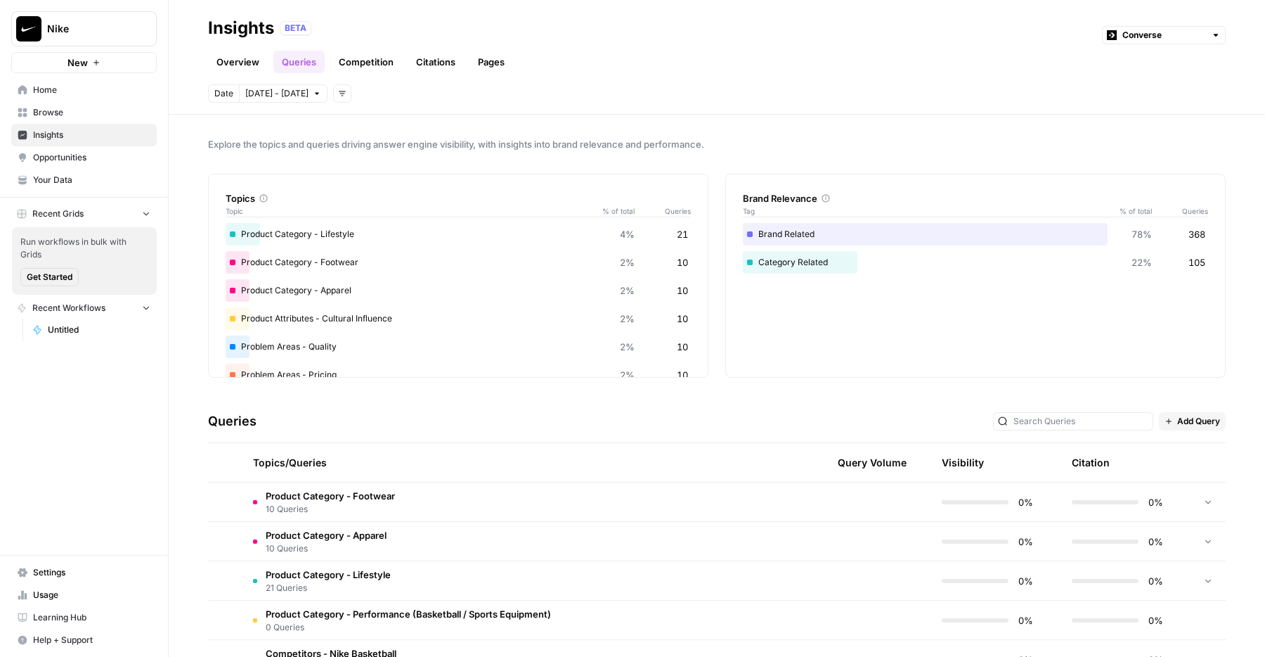
click at [351, 63] on link "Competition" at bounding box center [366, 62] width 72 height 22
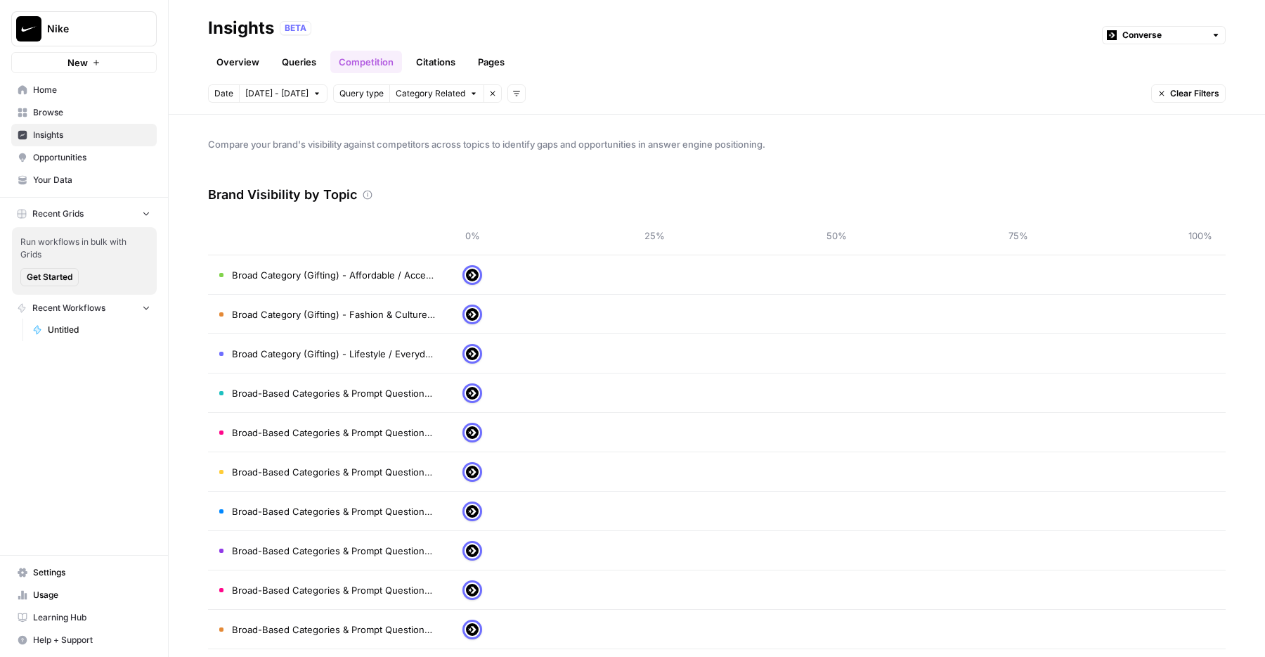
click at [305, 56] on link "Queries" at bounding box center [298, 62] width 51 height 22
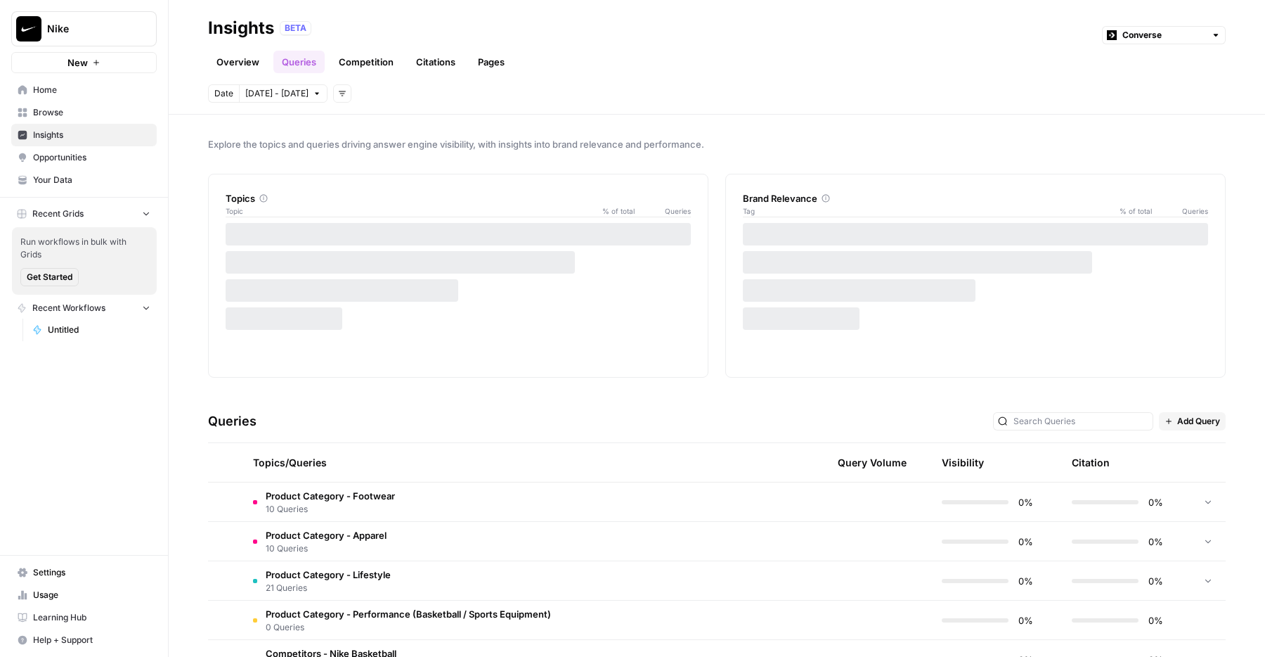
click at [417, 54] on link "Citations" at bounding box center [436, 62] width 56 height 22
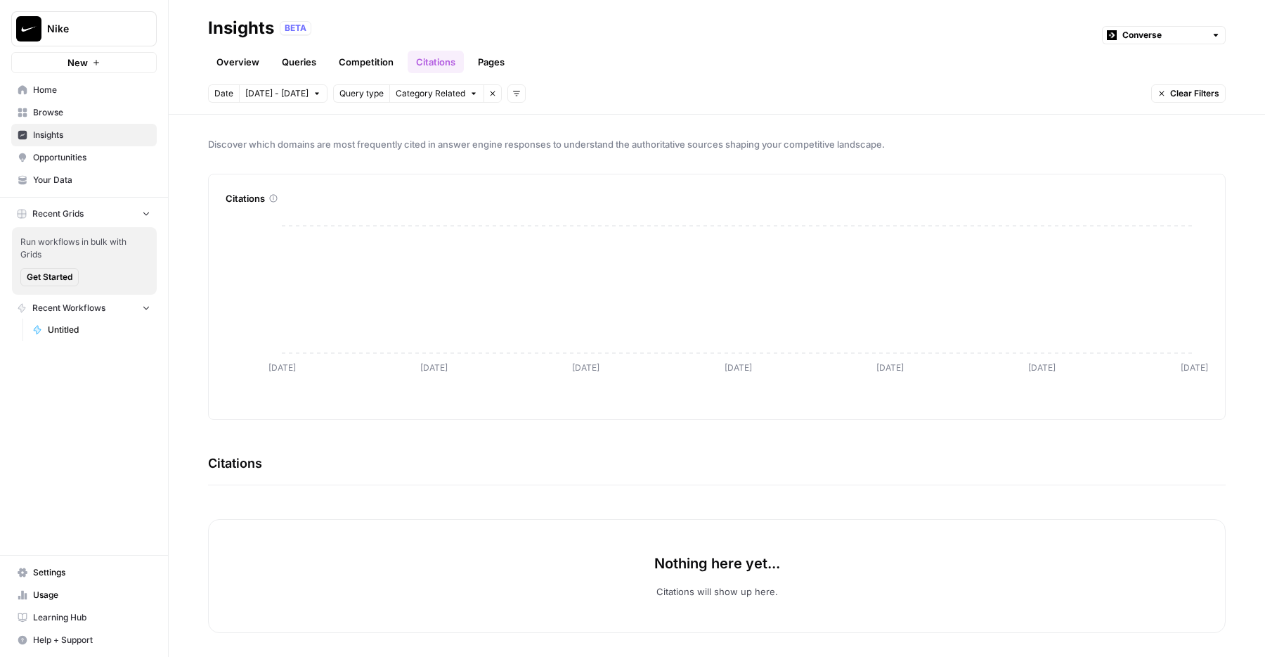
click at [239, 63] on link "Overview" at bounding box center [238, 62] width 60 height 22
